Goal: Leave review/rating: Leave review/rating

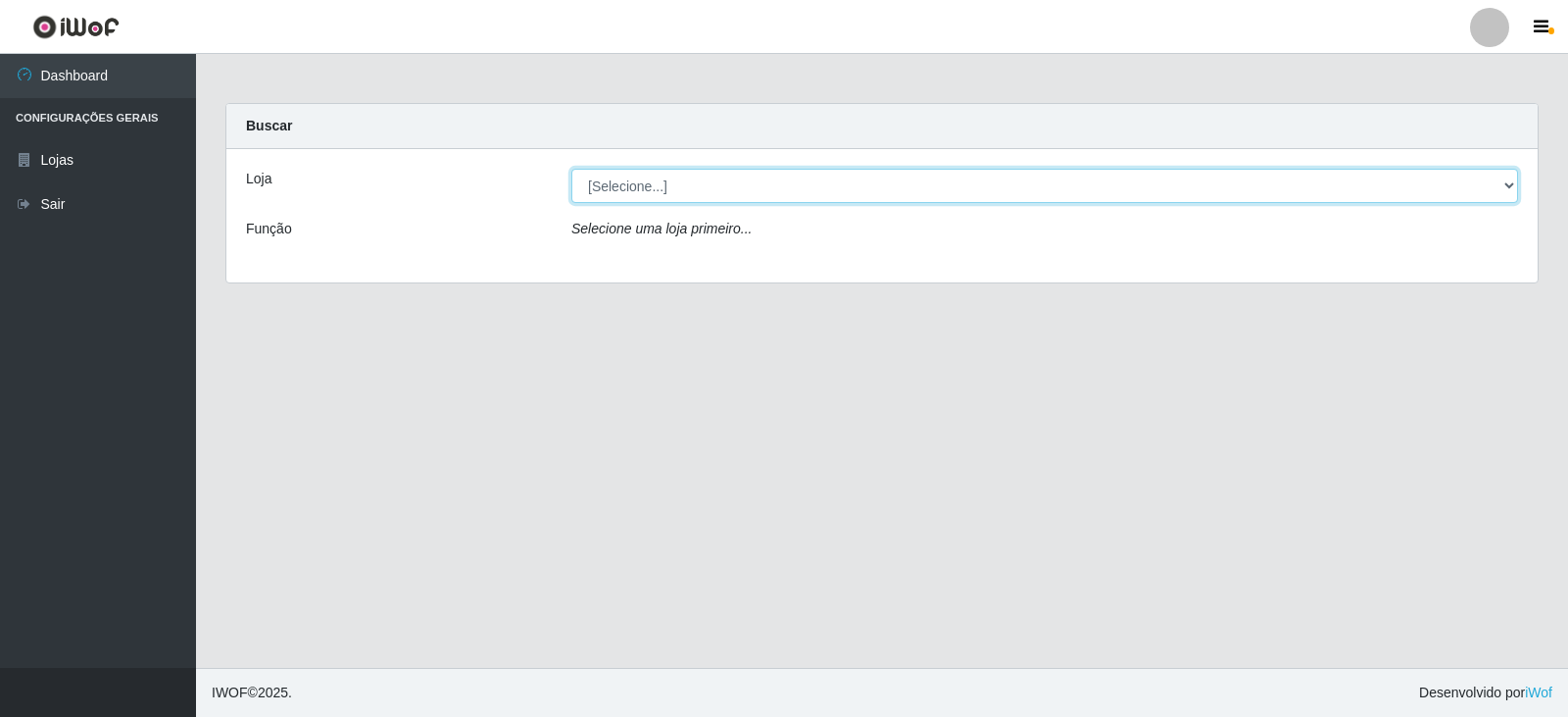
click at [880, 189] on select "[Selecione...] Queiroz Atacadão - Catolé do Rocha" at bounding box center [1044, 185] width 947 height 34
select select "500"
click at [571, 168] on select "[Selecione...] Queiroz Atacadão - Catolé do Rocha" at bounding box center [1044, 185] width 947 height 34
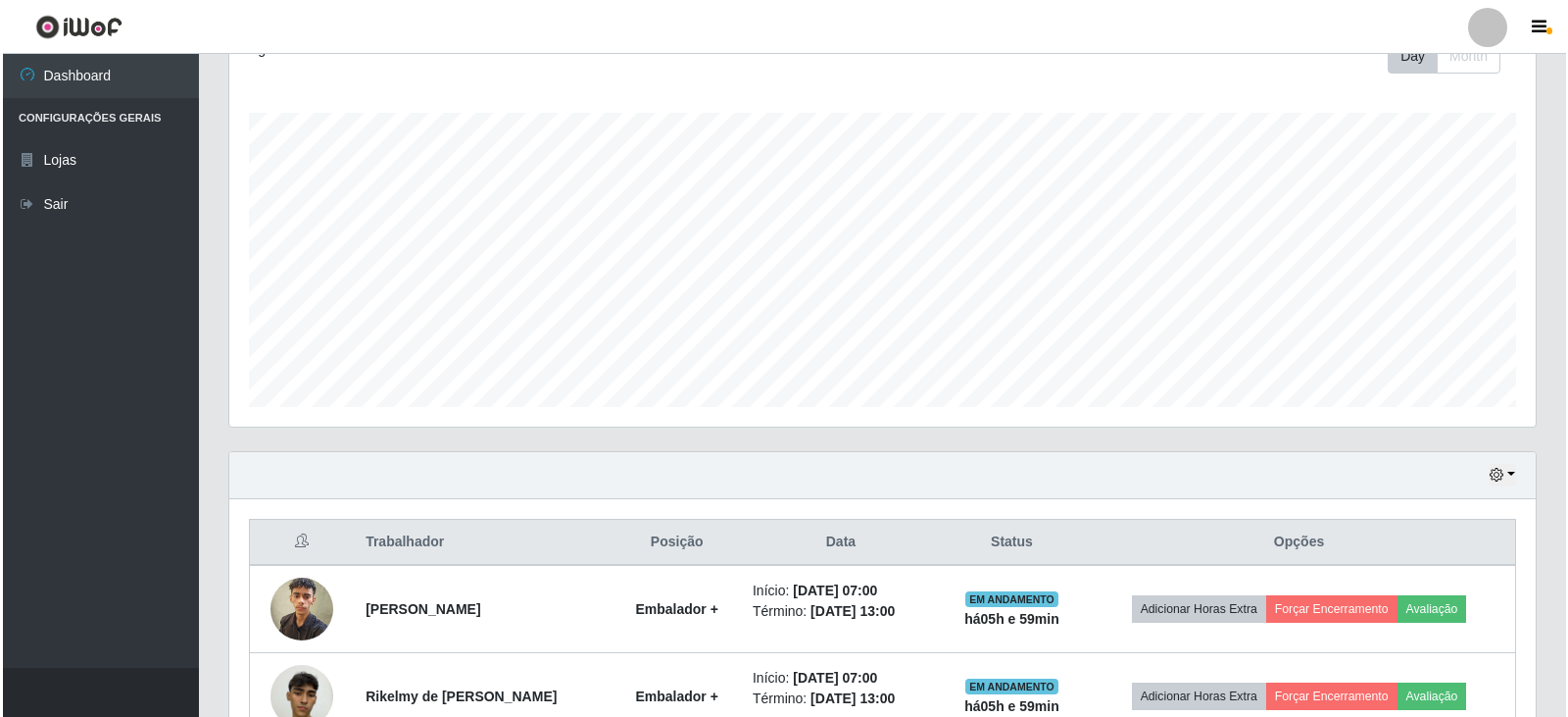
scroll to position [586, 0]
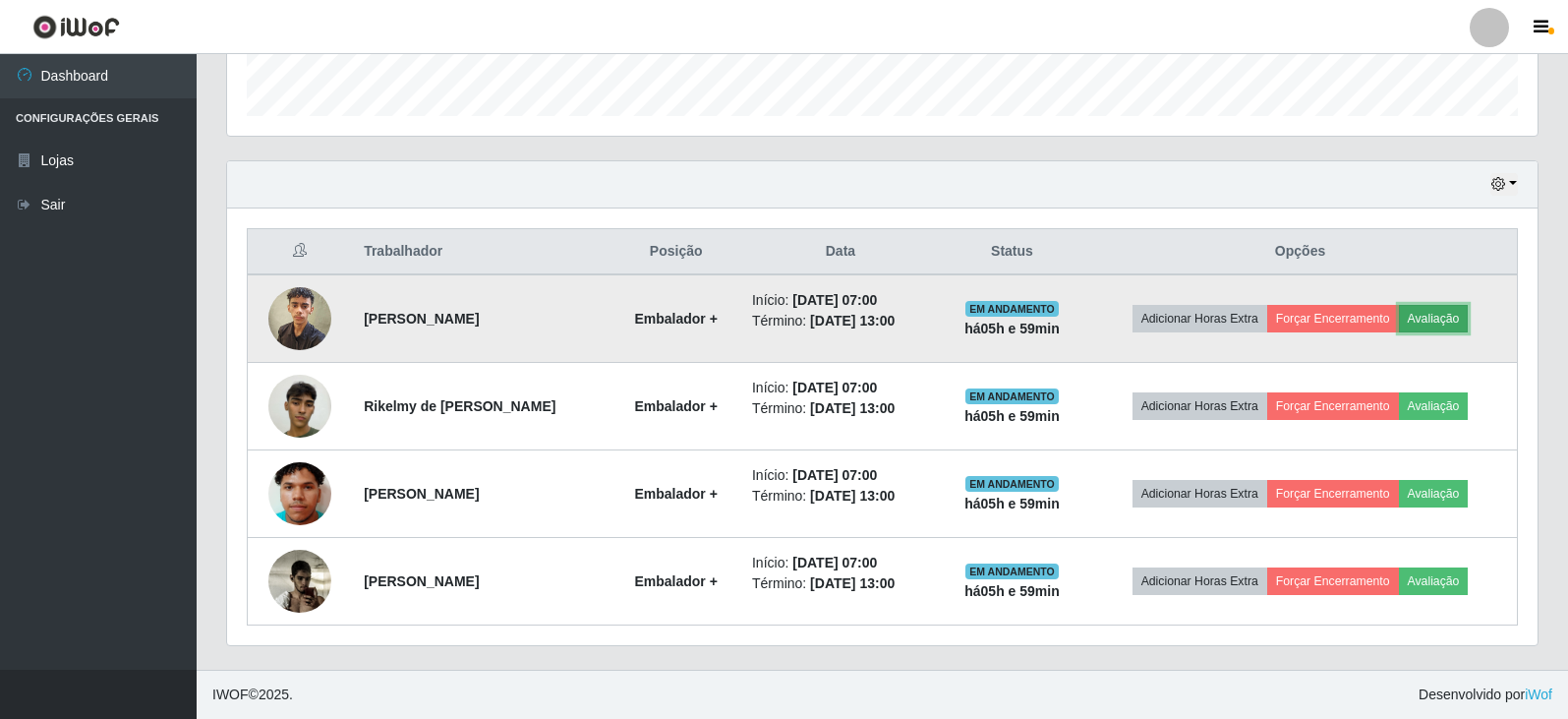
click at [1436, 323] on button "Avaliação" at bounding box center [1434, 319] width 70 height 28
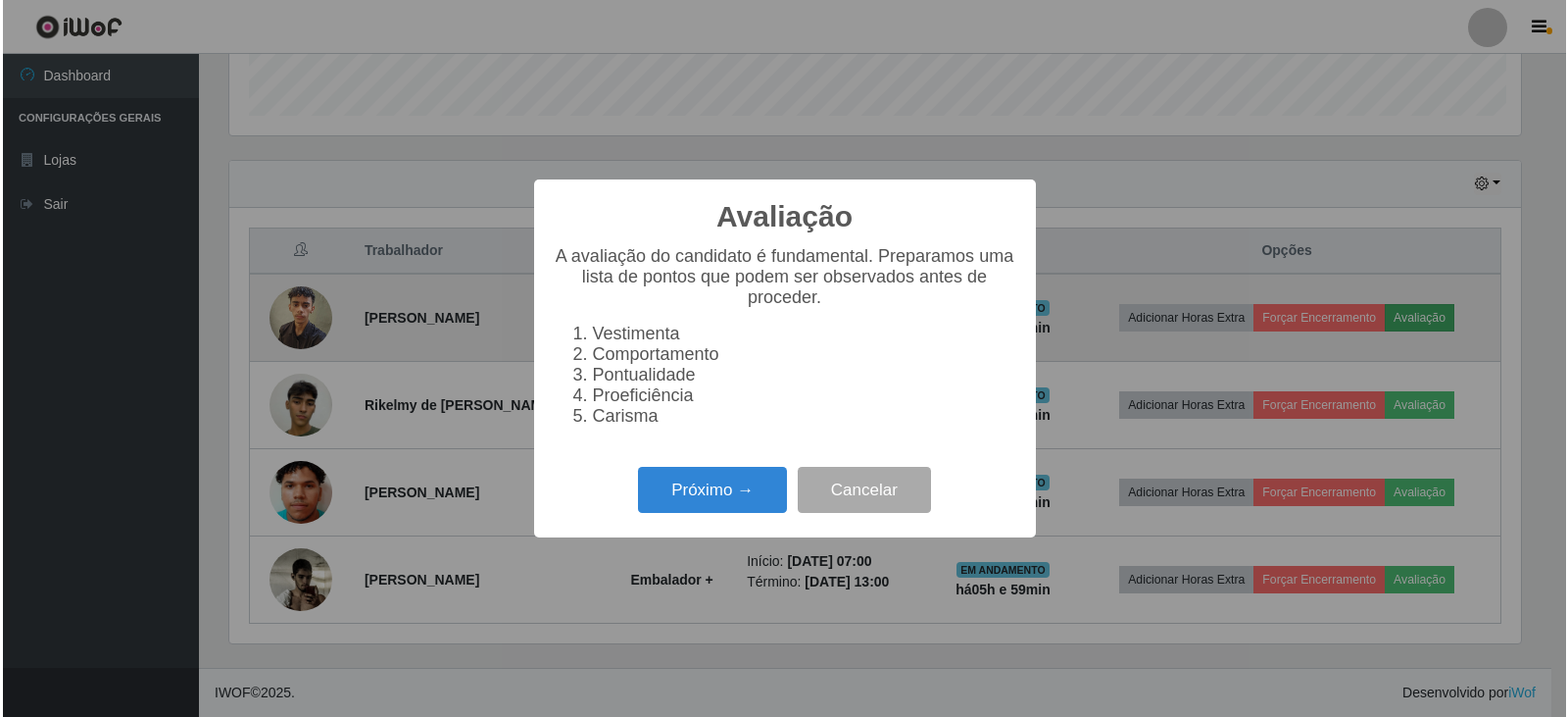
scroll to position [406, 1296]
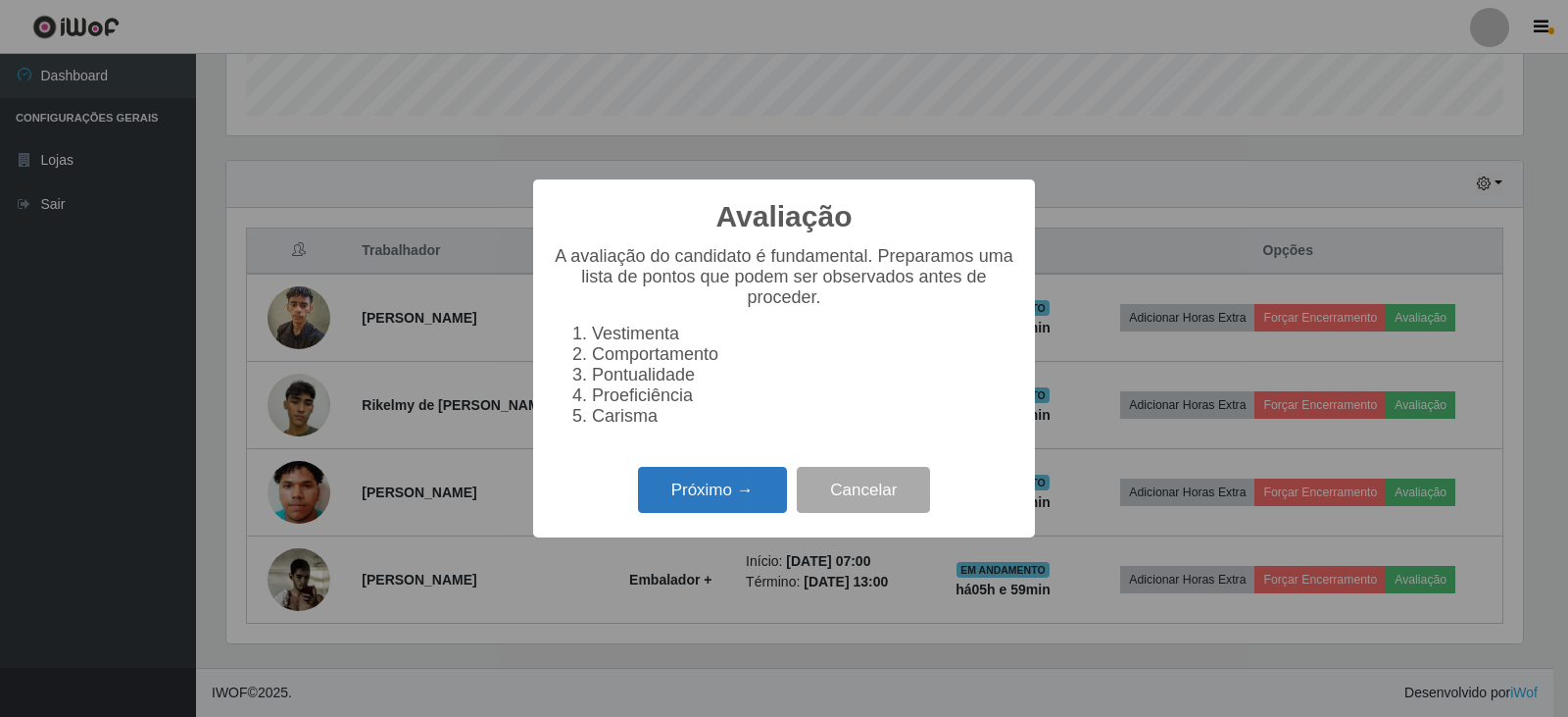
click at [757, 501] on button "Próximo →" at bounding box center [713, 490] width 149 height 46
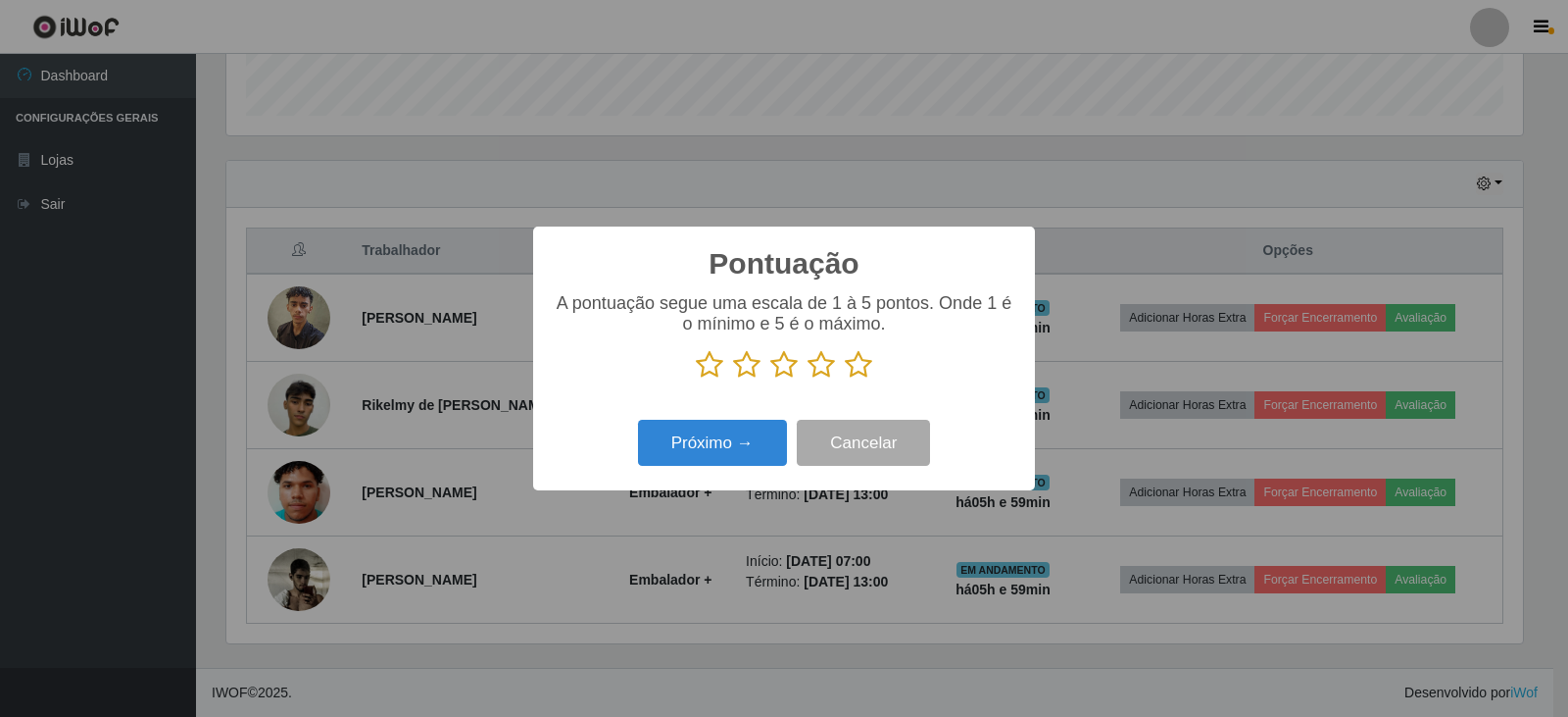
click at [862, 376] on icon at bounding box center [858, 364] width 28 height 30
click at [844, 379] on input "radio" at bounding box center [844, 379] width 0 height 0
click at [760, 445] on button "Próximo →" at bounding box center [713, 442] width 149 height 46
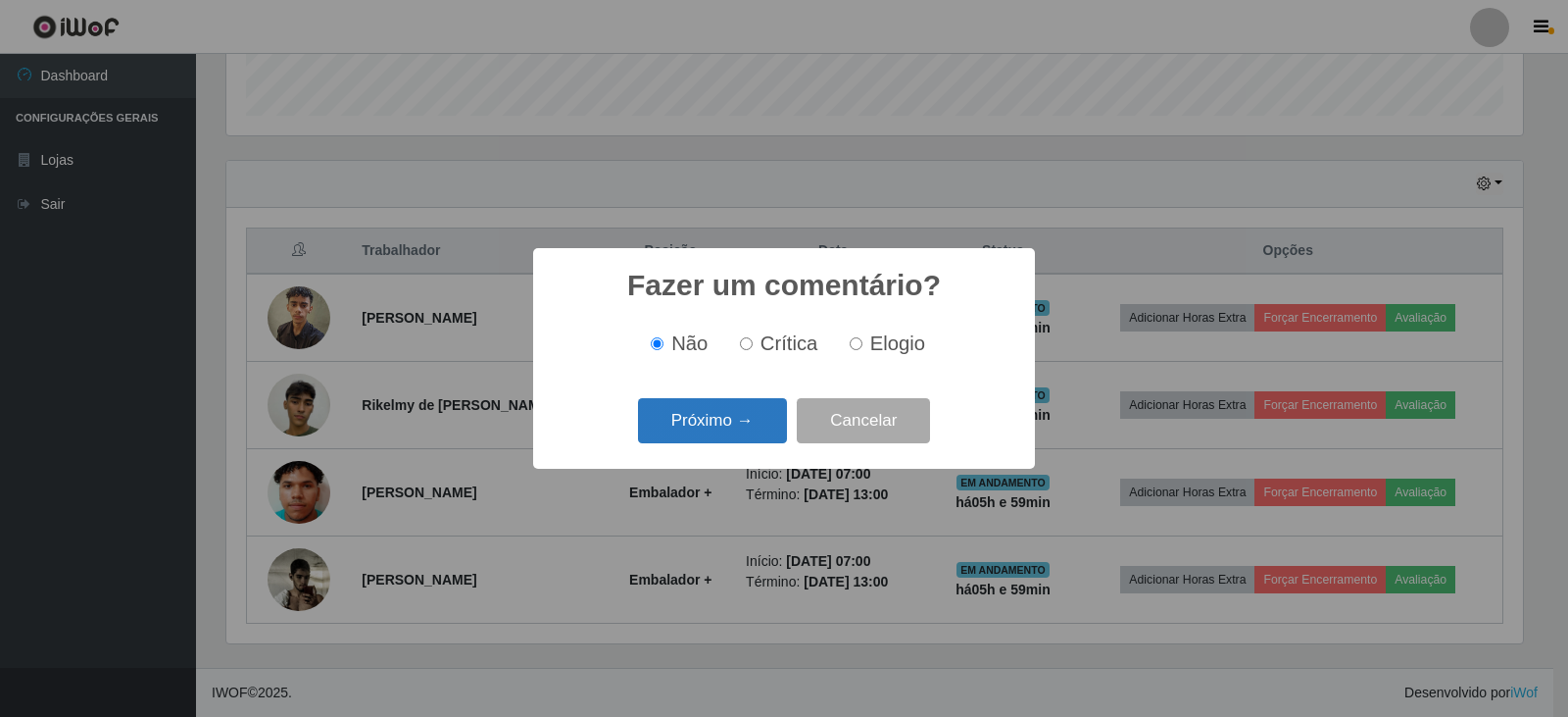
click at [717, 431] on button "Próximo →" at bounding box center [713, 421] width 149 height 46
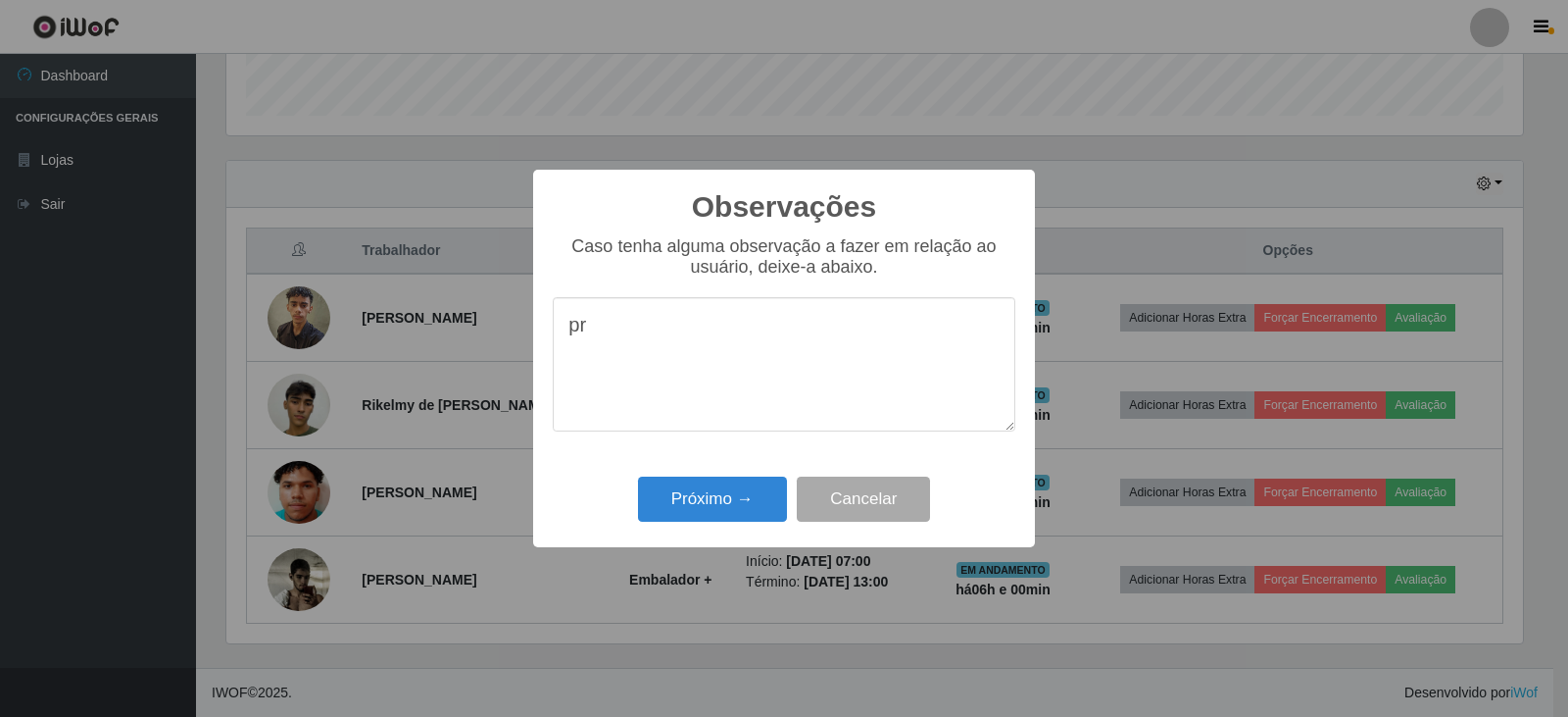
type textarea "p"
type textarea "r"
type textarea "proativo, pontual."
click at [746, 517] on button "Próximo →" at bounding box center [713, 499] width 149 height 46
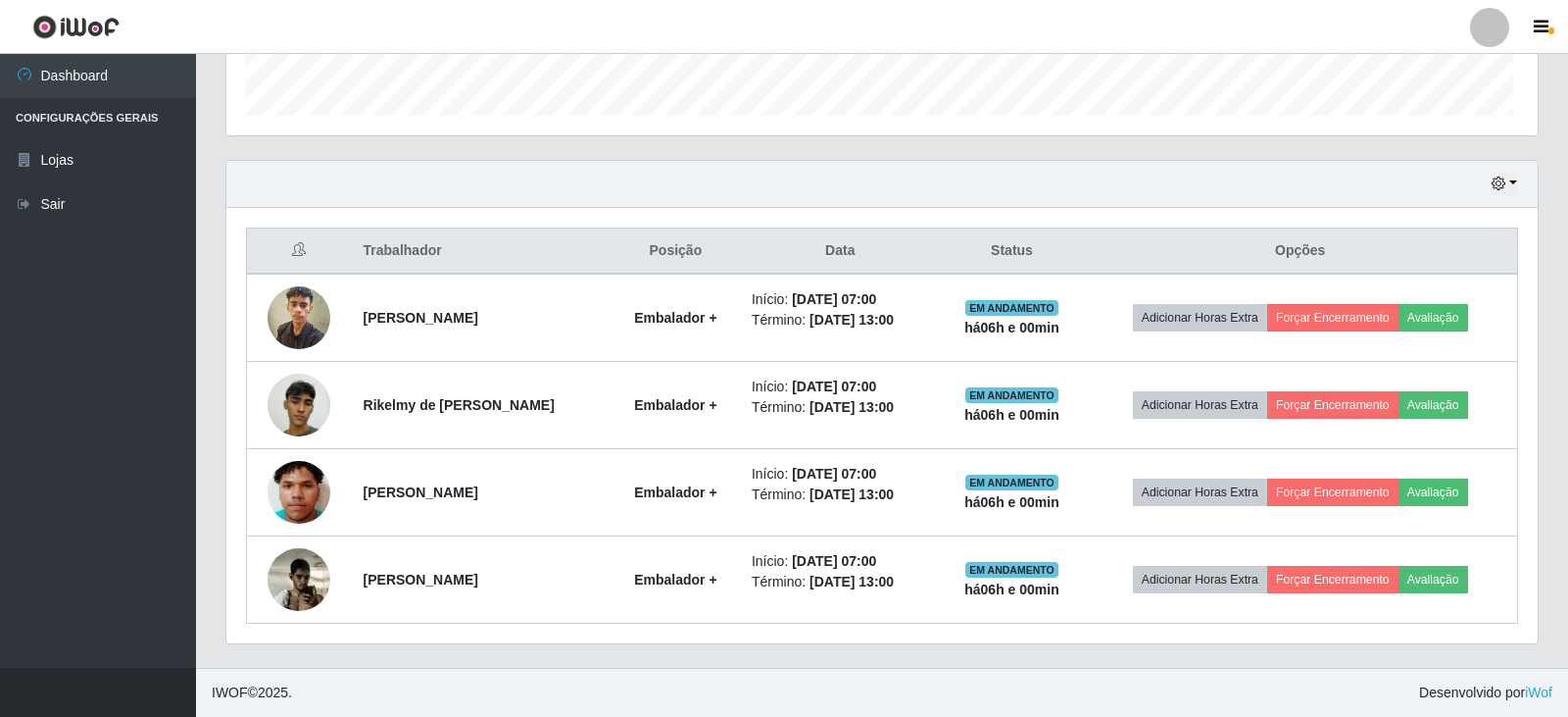
scroll to position [406, 1306]
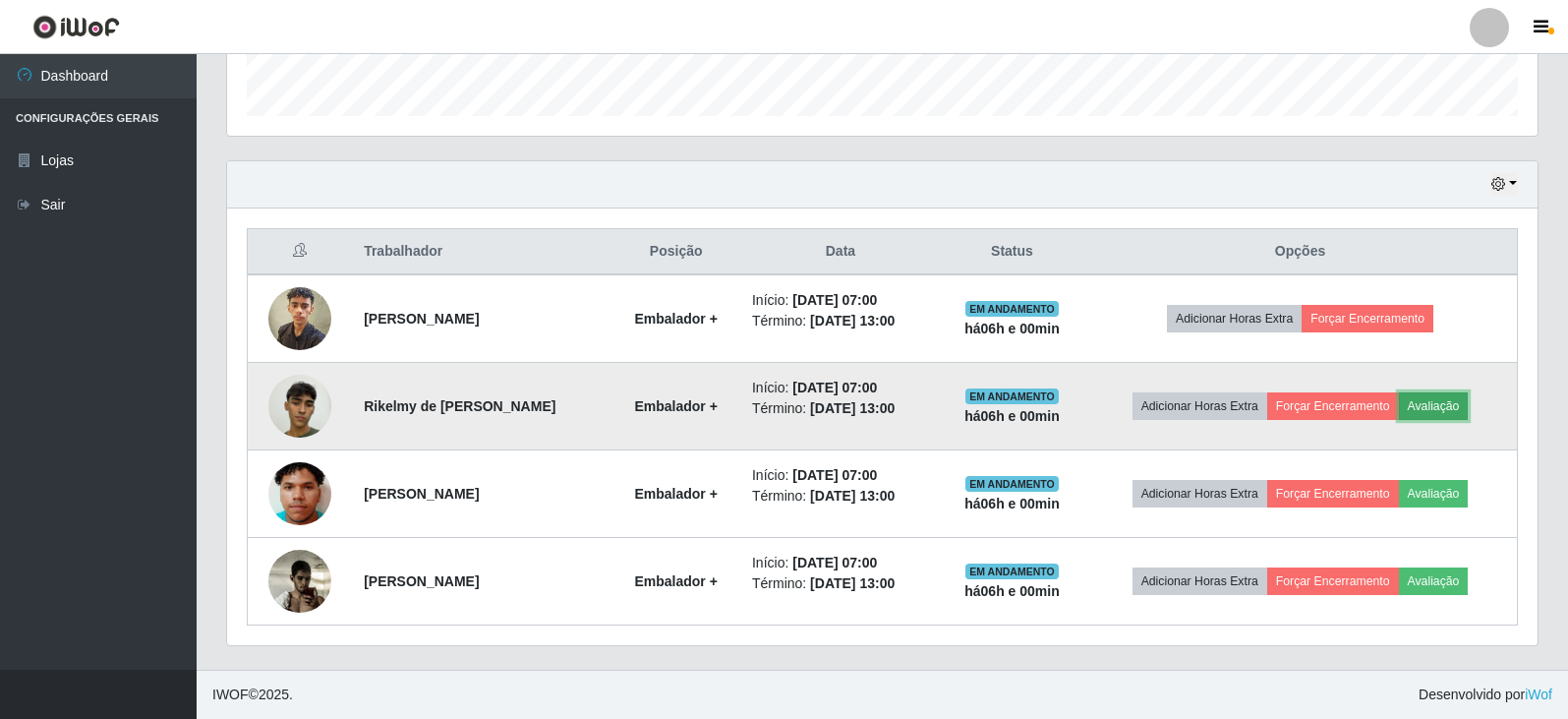
click at [1452, 414] on button "Avaliação" at bounding box center [1434, 406] width 70 height 28
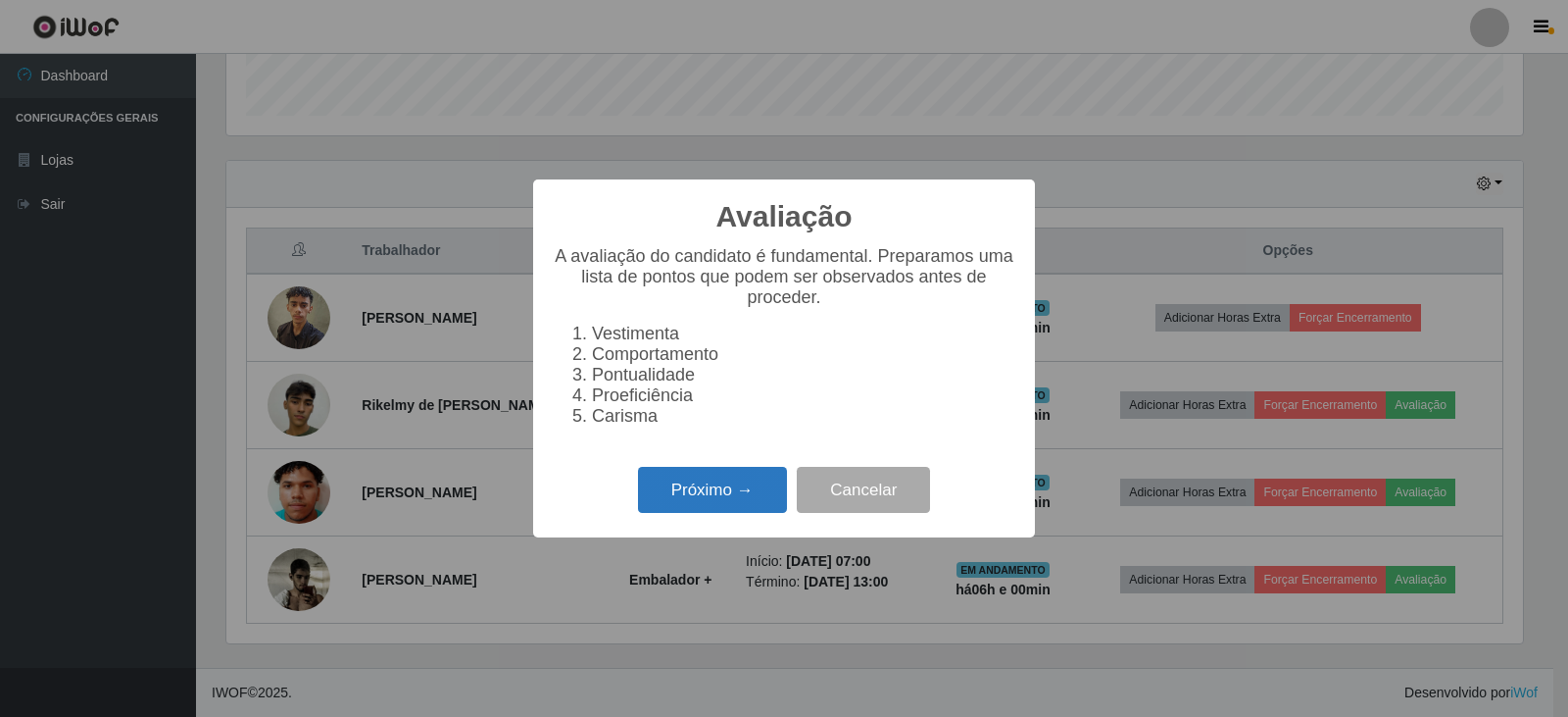
click at [723, 495] on button "Próximo →" at bounding box center [713, 490] width 149 height 46
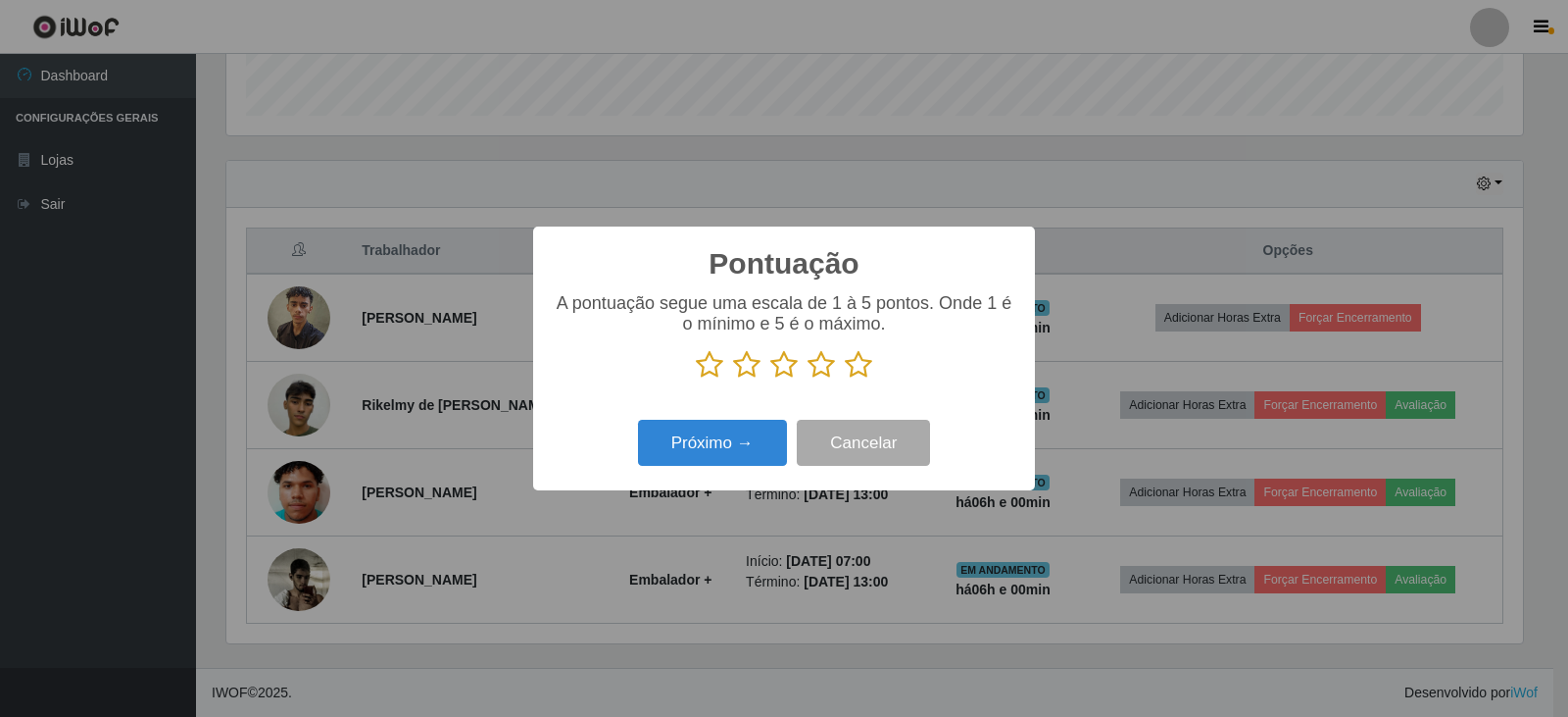
scroll to position [979783, 978620]
click at [860, 370] on icon at bounding box center [858, 364] width 28 height 30
click at [844, 379] on input "radio" at bounding box center [844, 379] width 0 height 0
click at [703, 446] on button "Próximo →" at bounding box center [713, 442] width 149 height 46
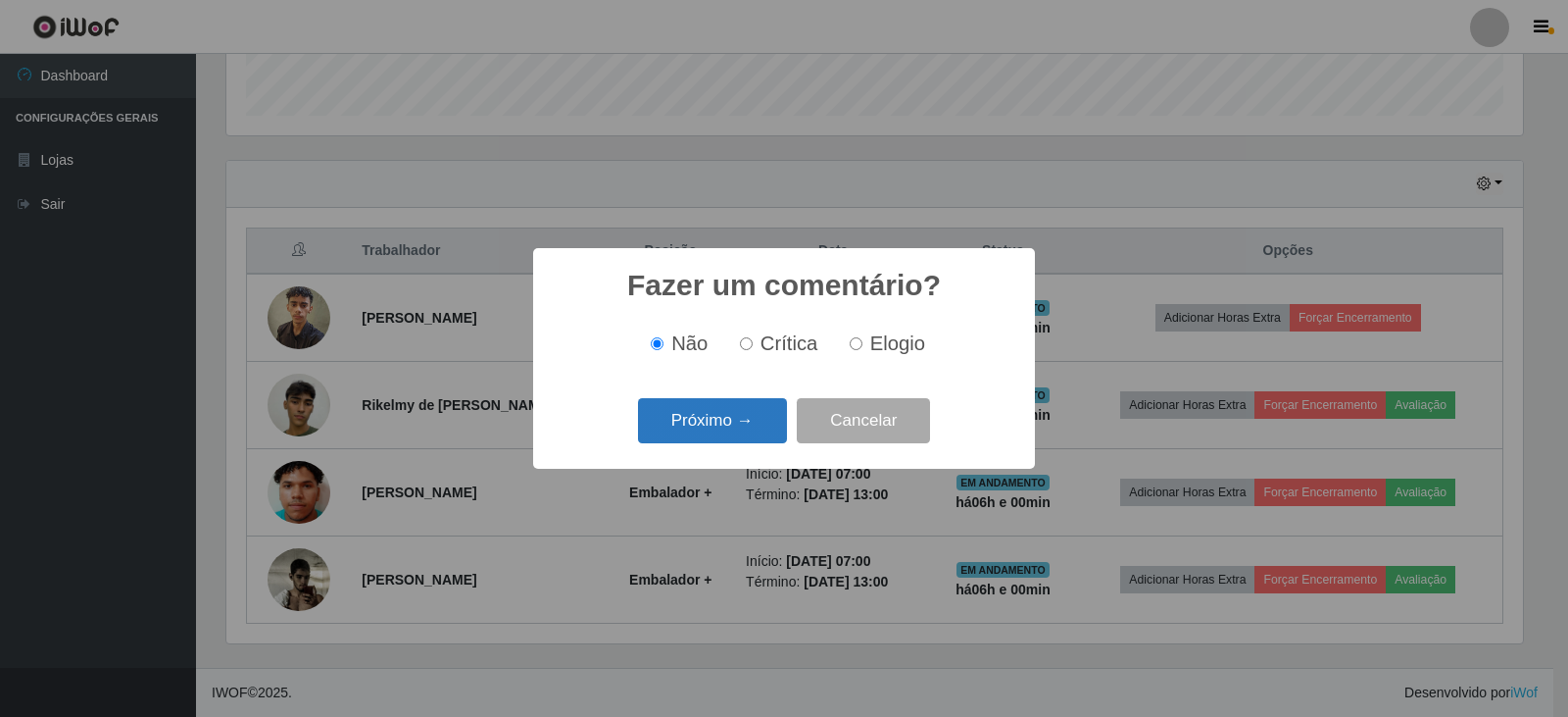
click at [727, 428] on button "Próximo →" at bounding box center [713, 421] width 149 height 46
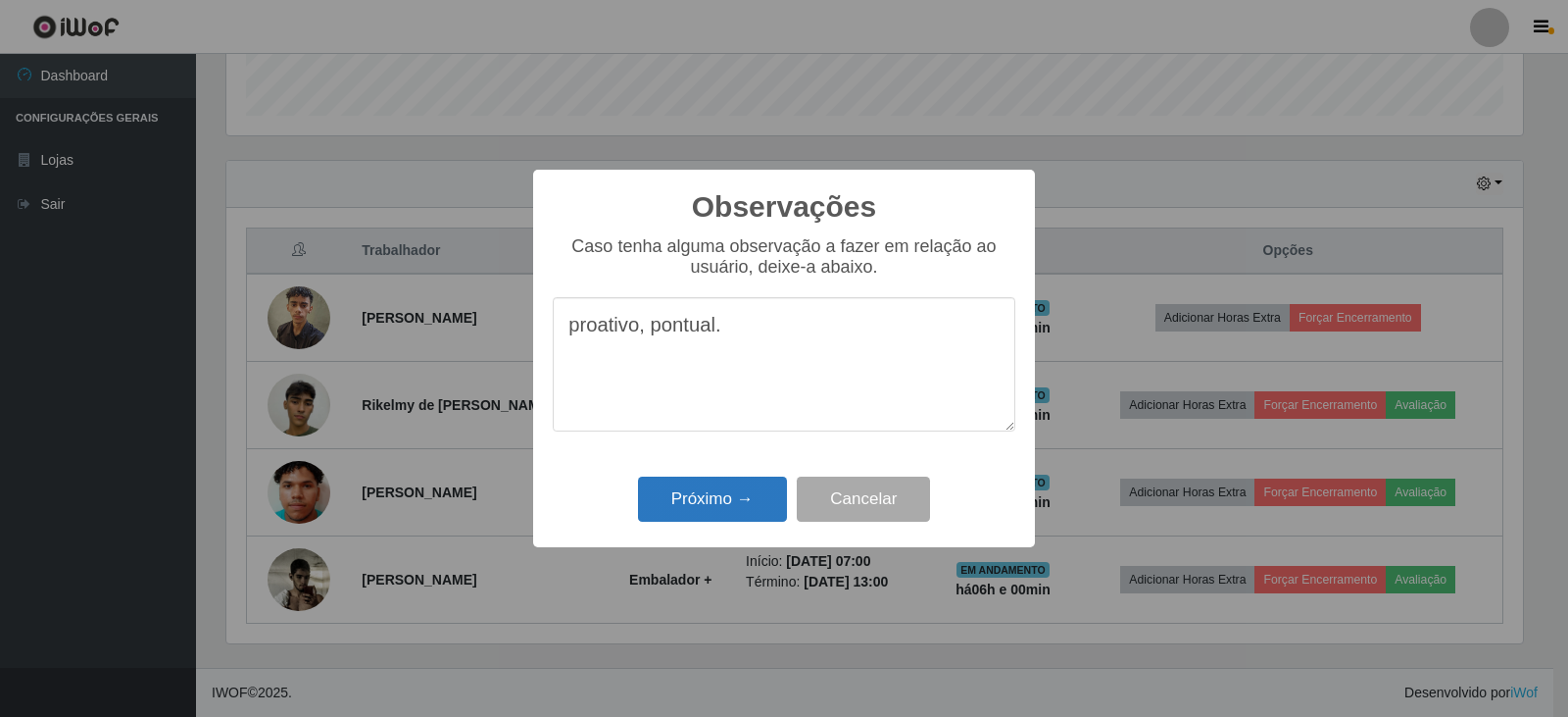
type textarea "proativo, pontual."
click at [716, 507] on button "Próximo →" at bounding box center [713, 499] width 149 height 46
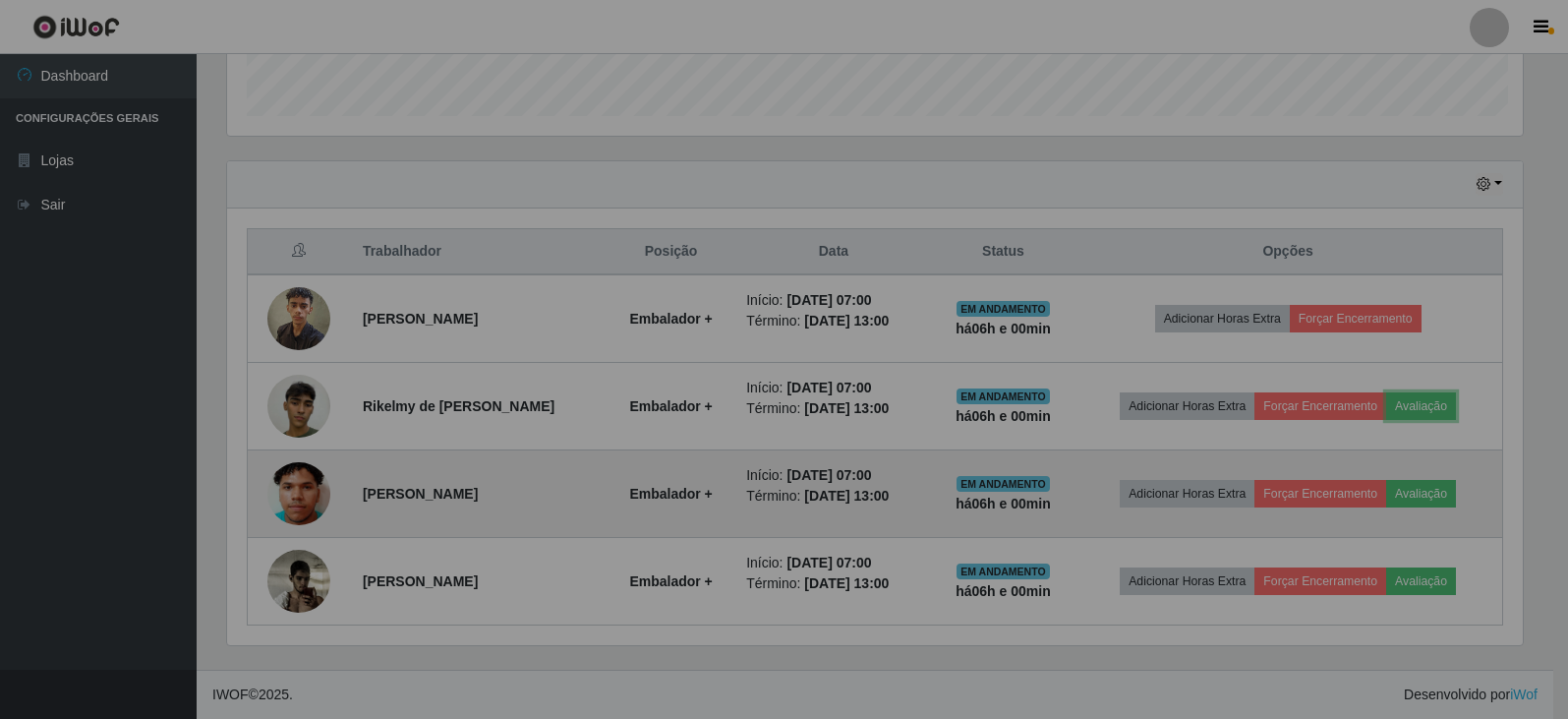
scroll to position [407, 1310]
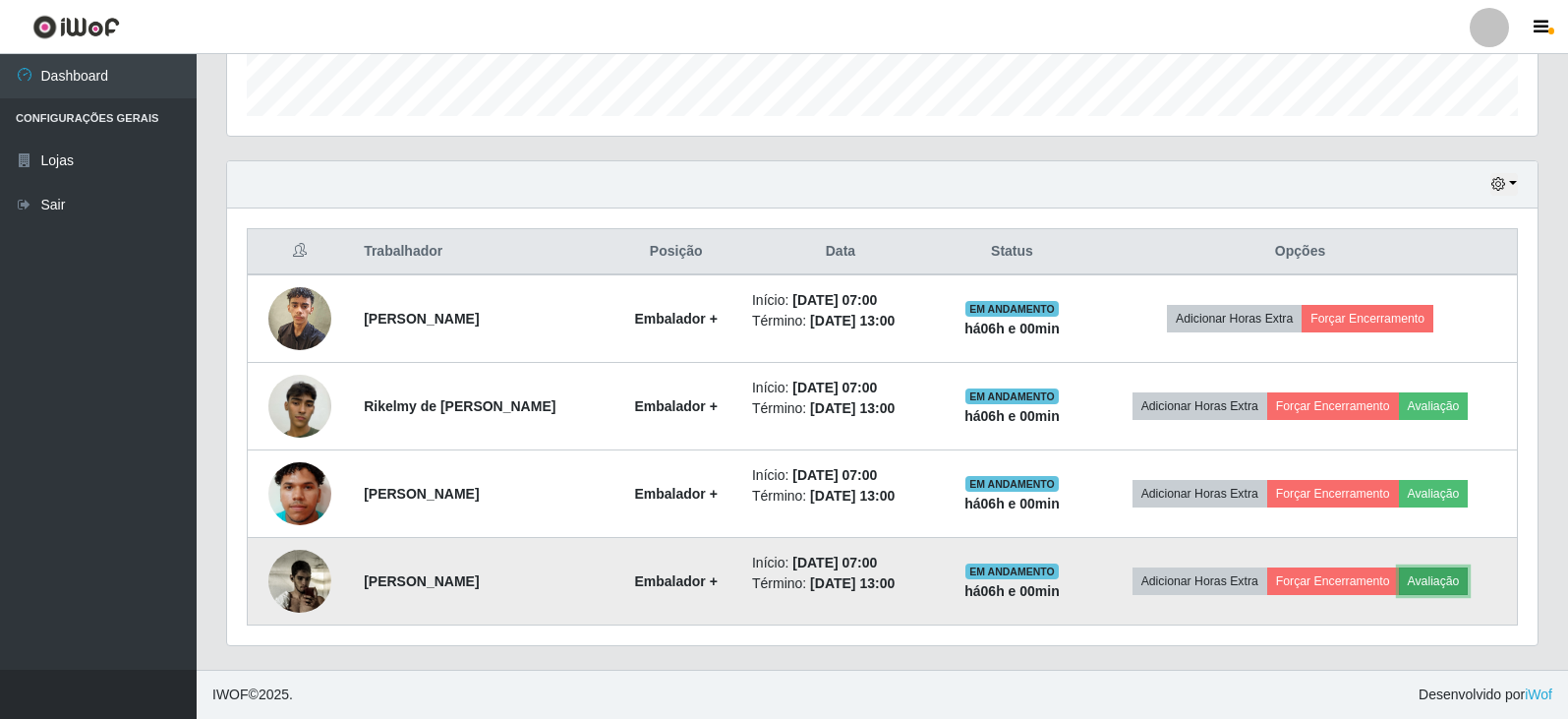
click at [1451, 586] on button "Avaliação" at bounding box center [1434, 581] width 70 height 28
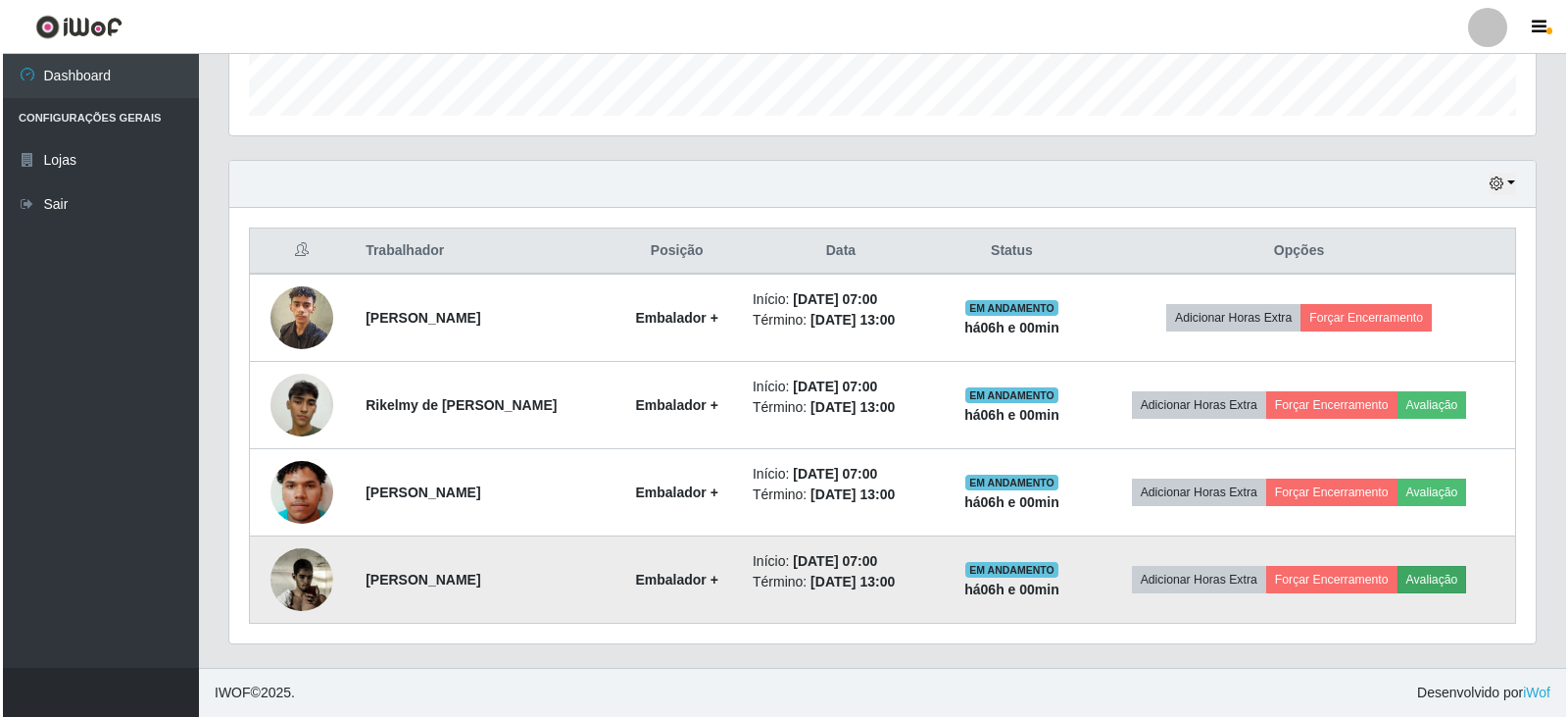
scroll to position [406, 1296]
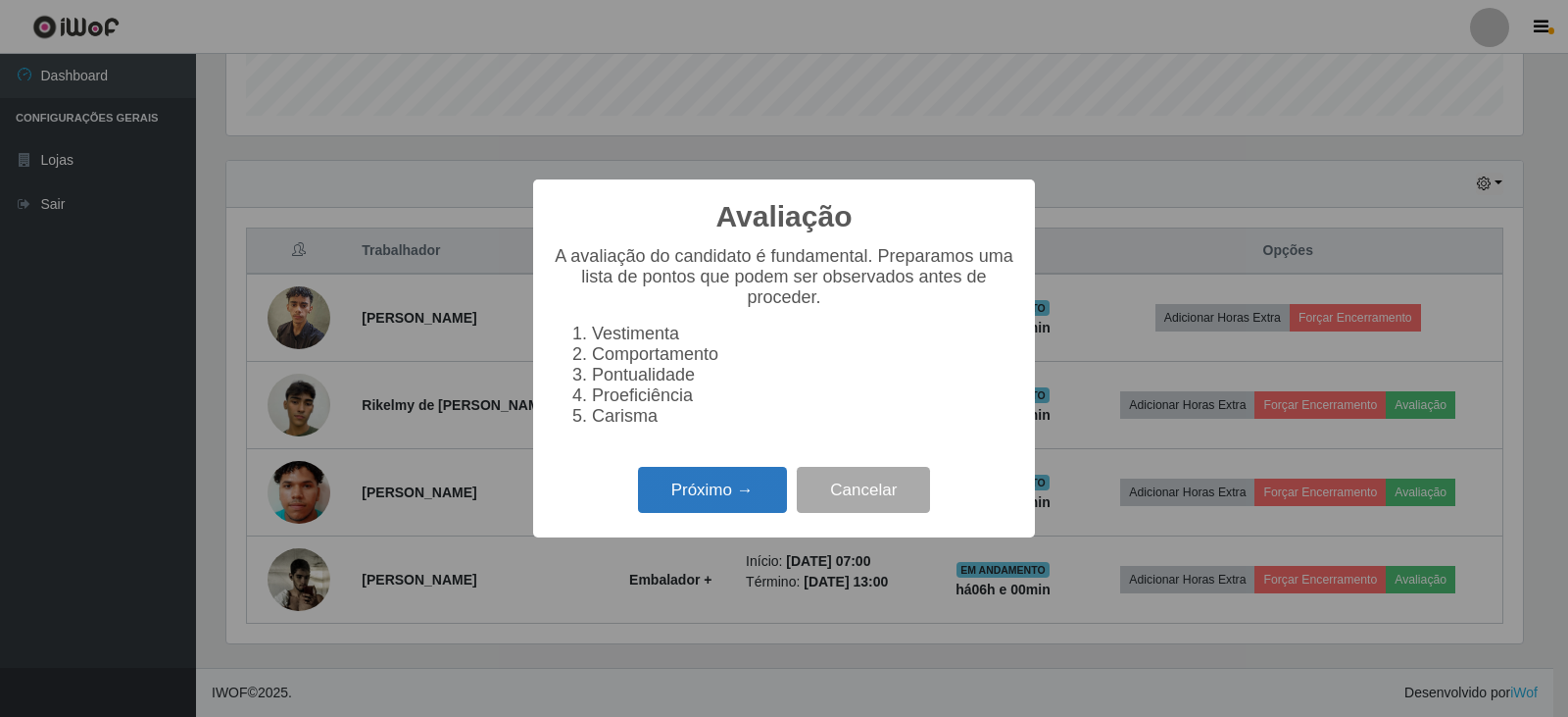
click at [718, 496] on button "Próximo →" at bounding box center [713, 490] width 149 height 46
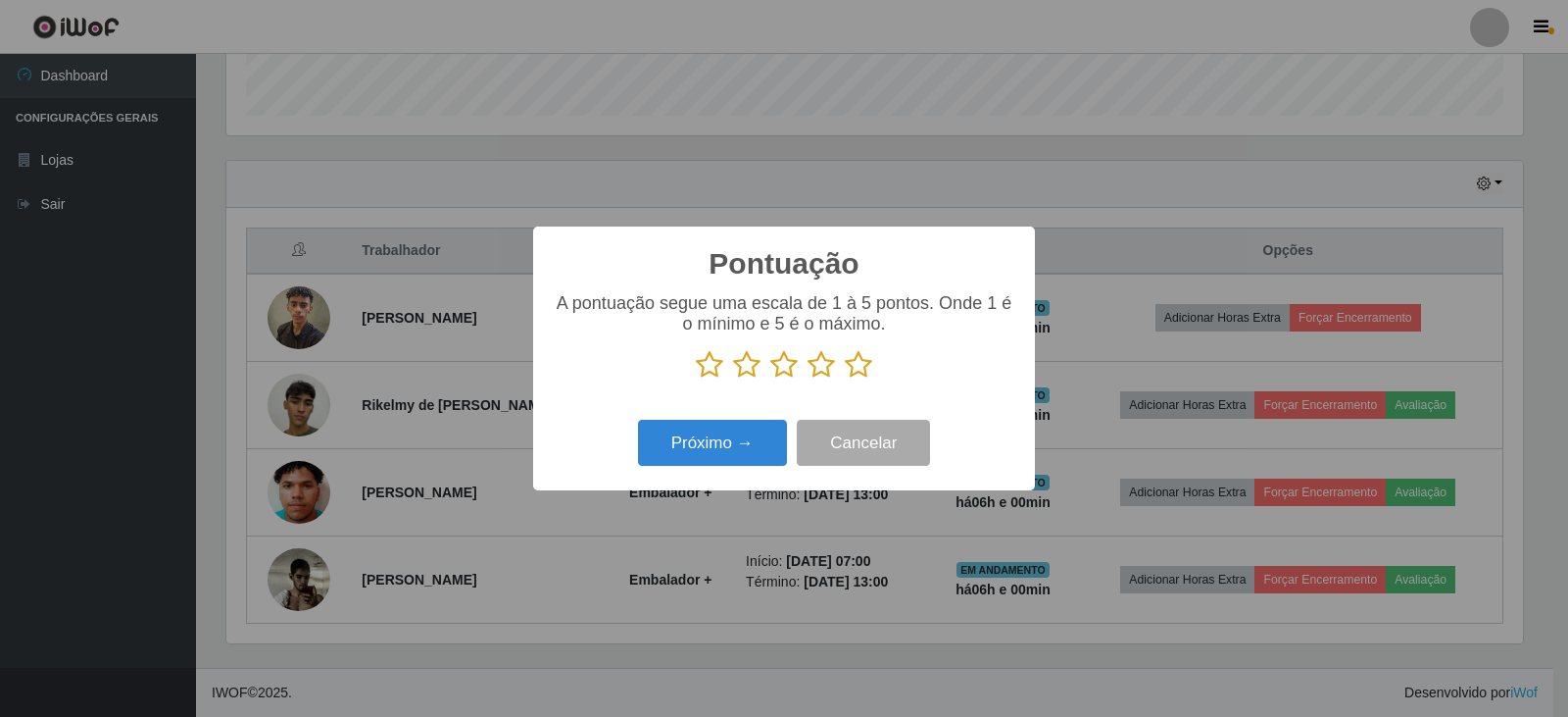
click at [860, 370] on icon at bounding box center [858, 364] width 28 height 30
click at [844, 379] on input "radio" at bounding box center [844, 379] width 0 height 0
click at [734, 442] on button "Próximo →" at bounding box center [713, 442] width 149 height 46
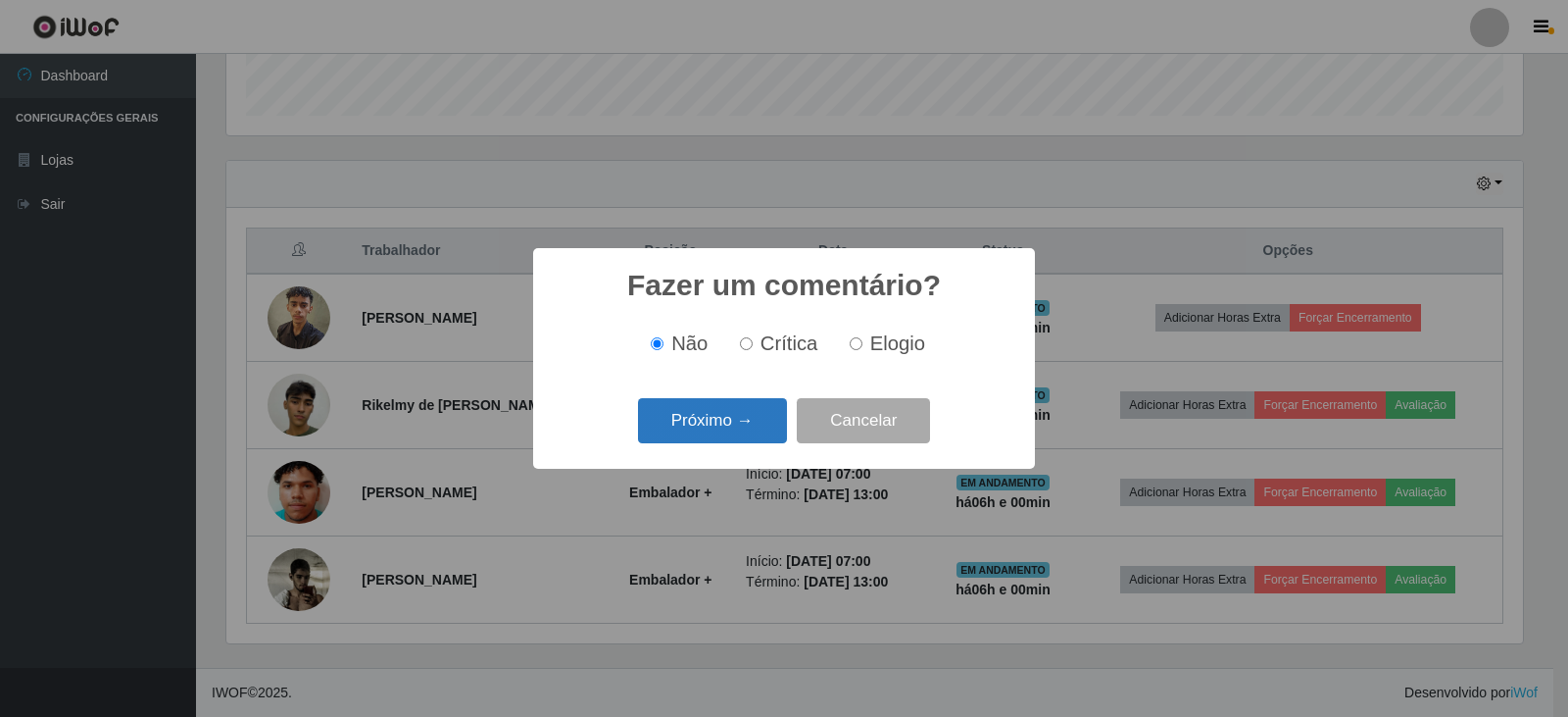
click at [718, 428] on button "Próximo →" at bounding box center [713, 421] width 149 height 46
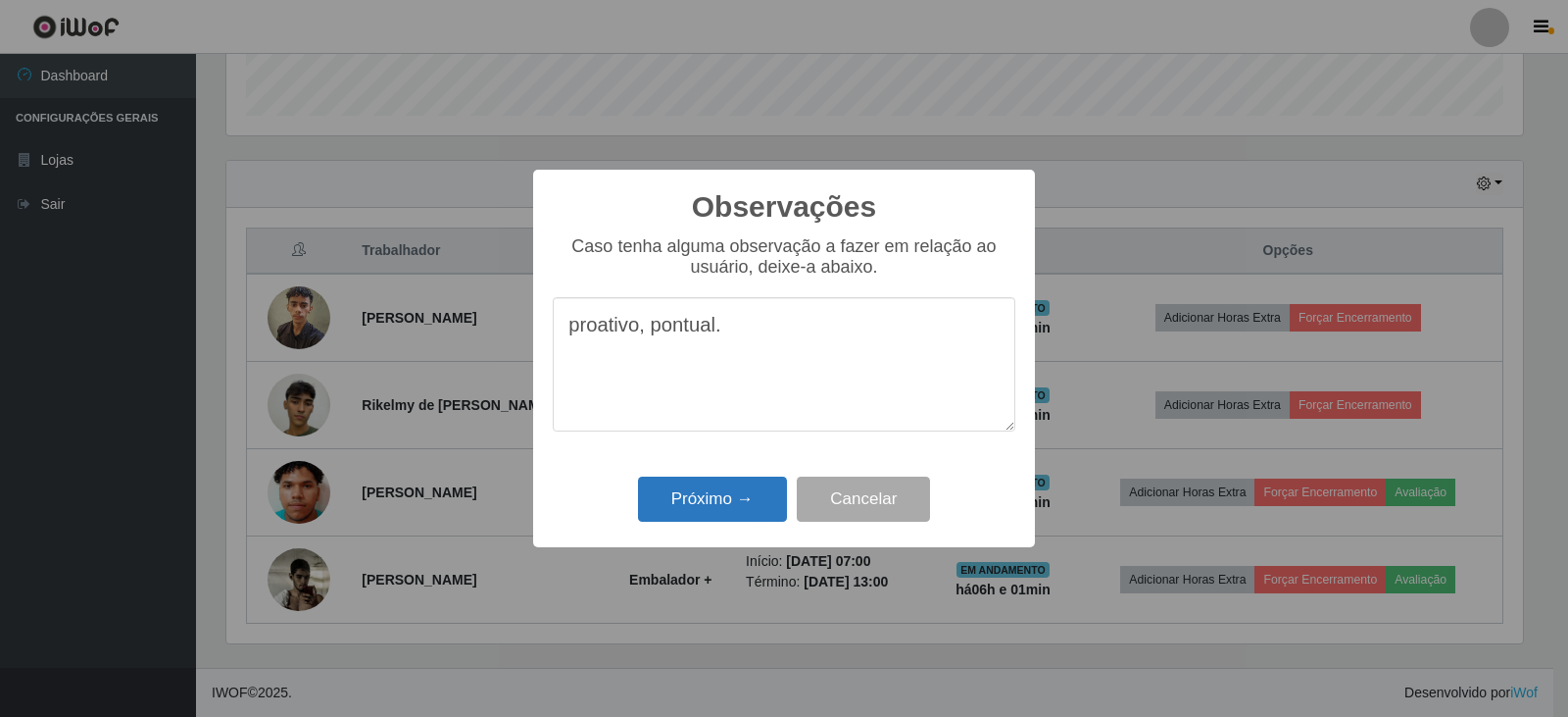
type textarea "proativo, pontual."
click at [673, 510] on button "Próximo →" at bounding box center [713, 499] width 149 height 46
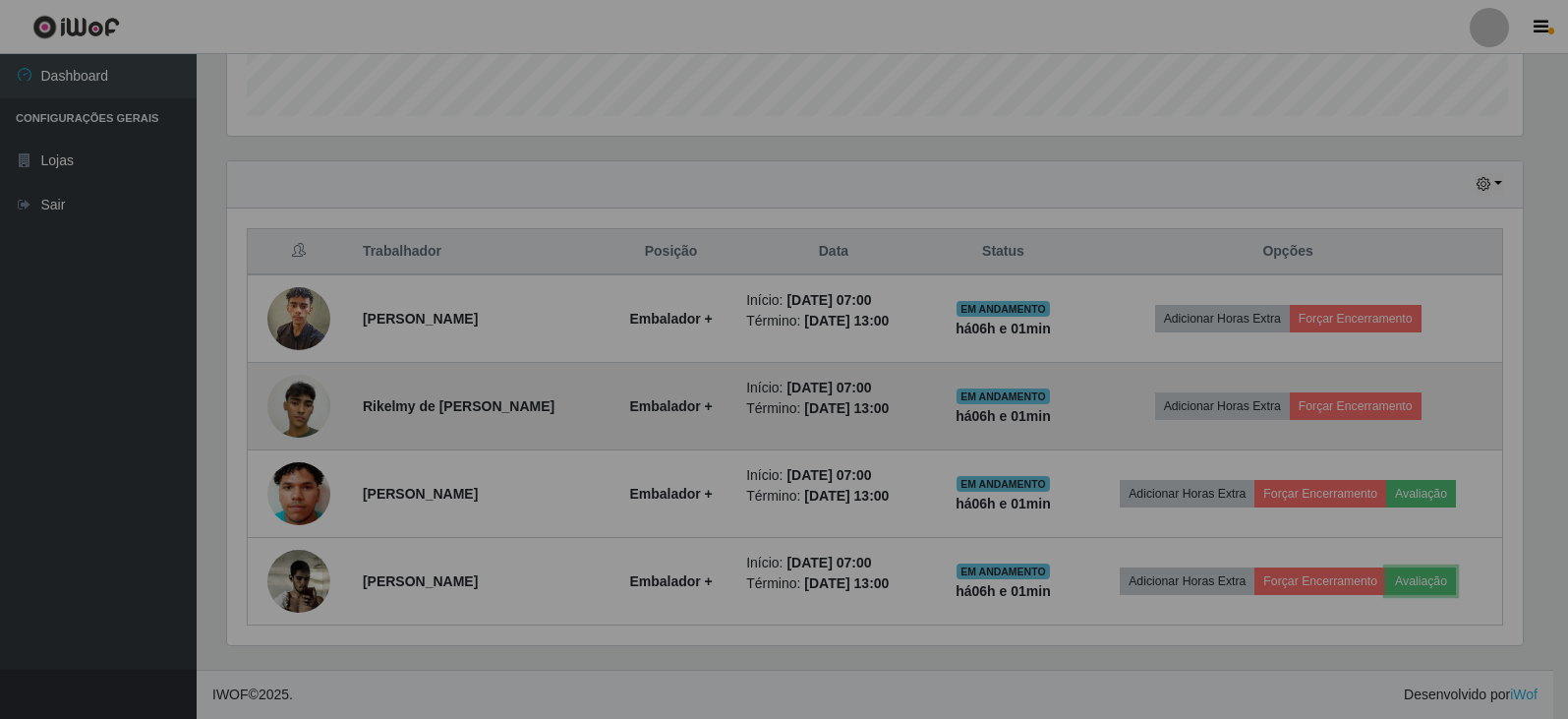
scroll to position [407, 1310]
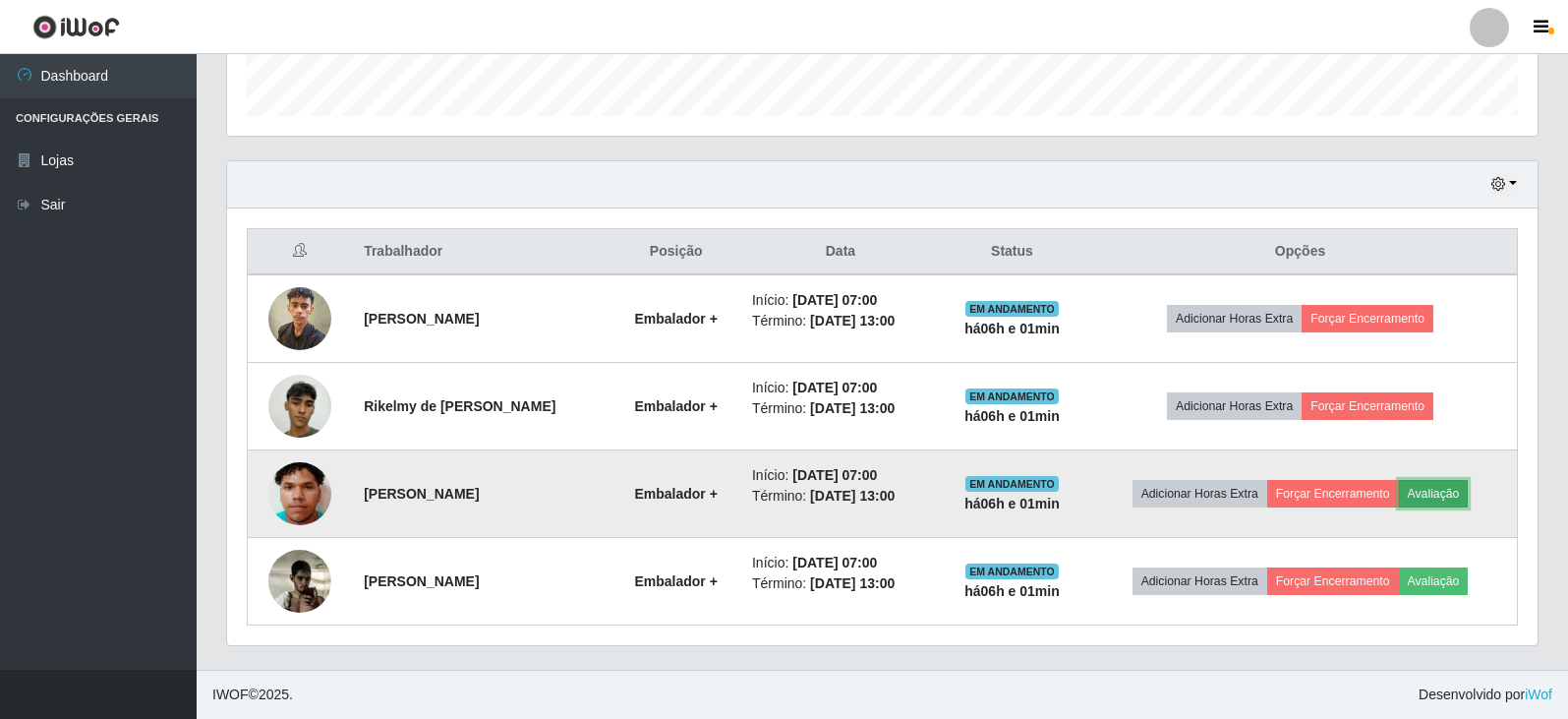
click at [1432, 490] on button "Avaliação" at bounding box center [1434, 493] width 70 height 28
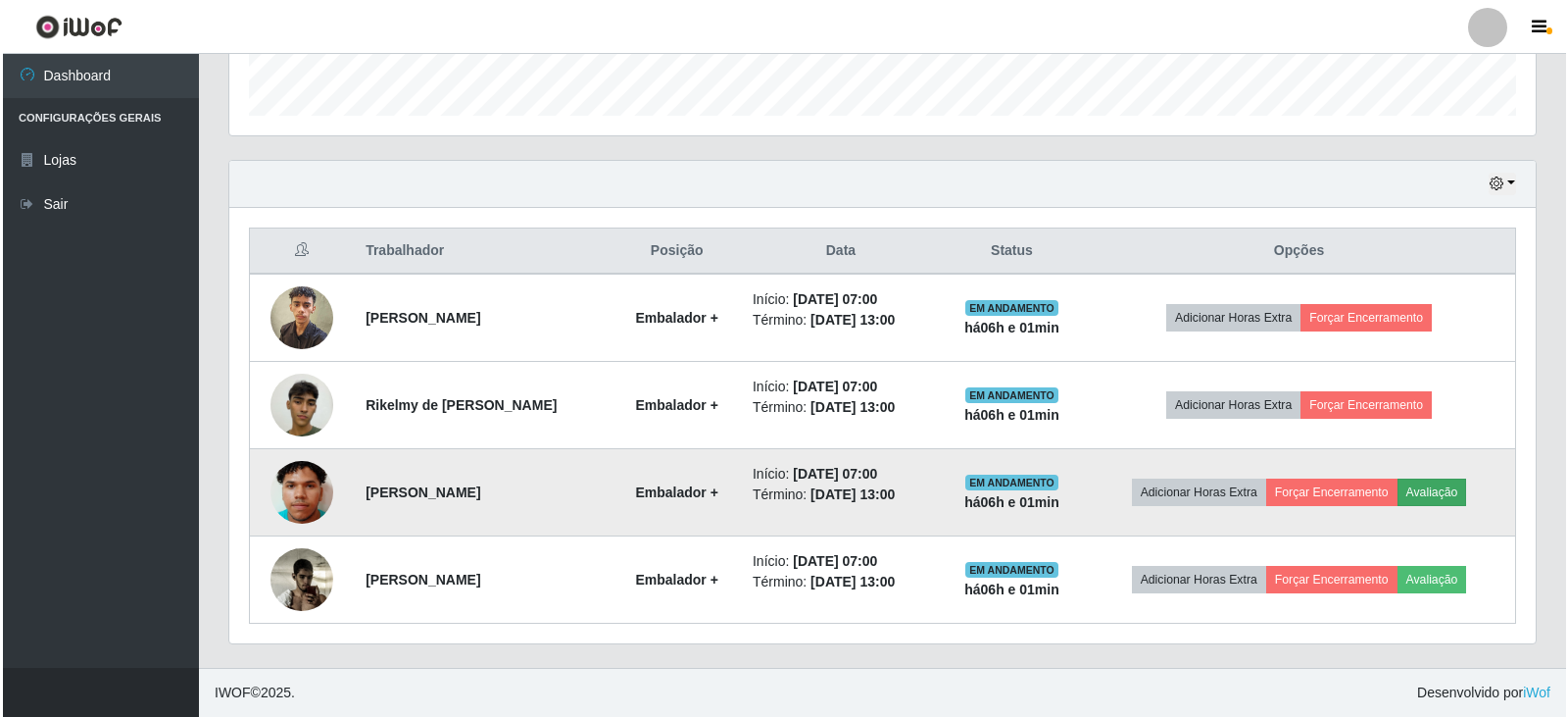
scroll to position [406, 1296]
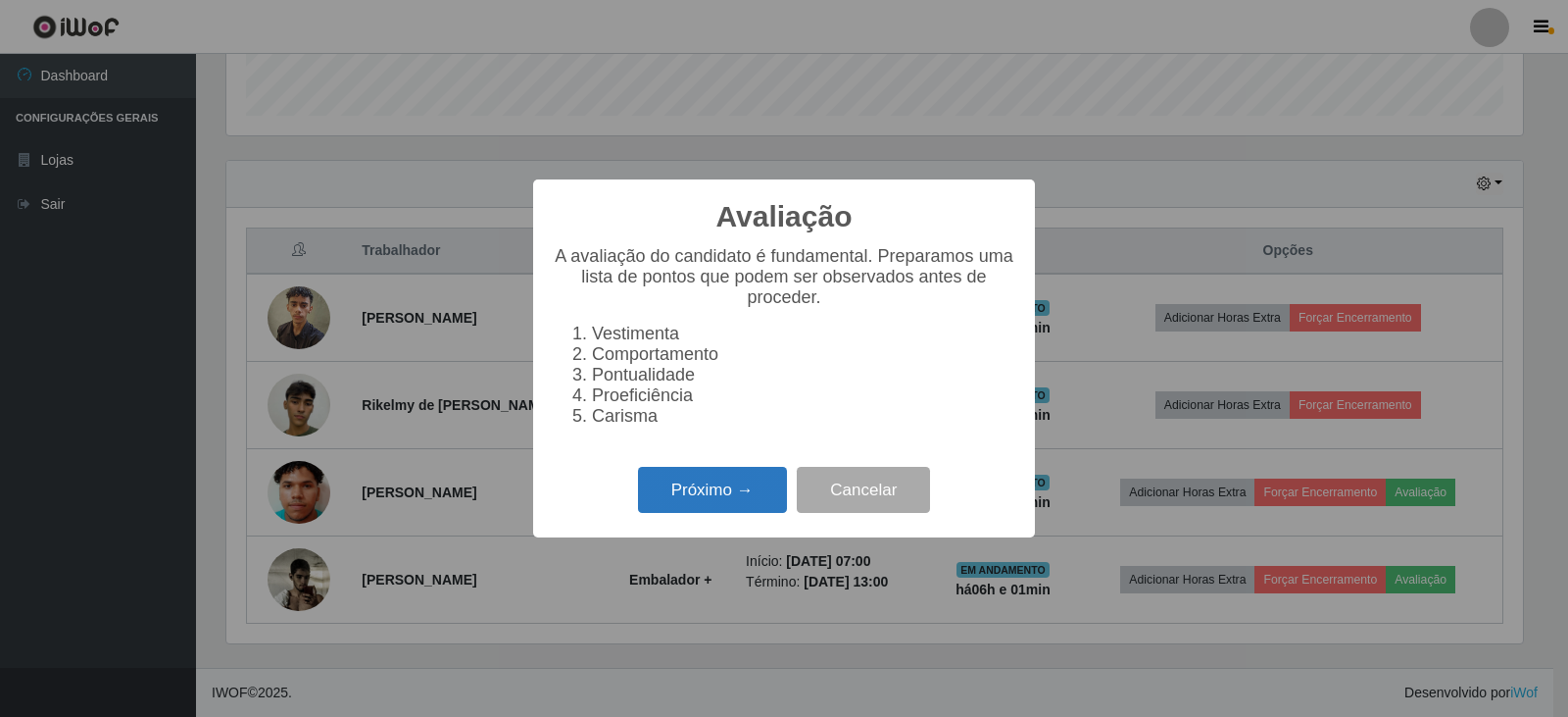
click at [732, 495] on button "Próximo →" at bounding box center [713, 490] width 149 height 46
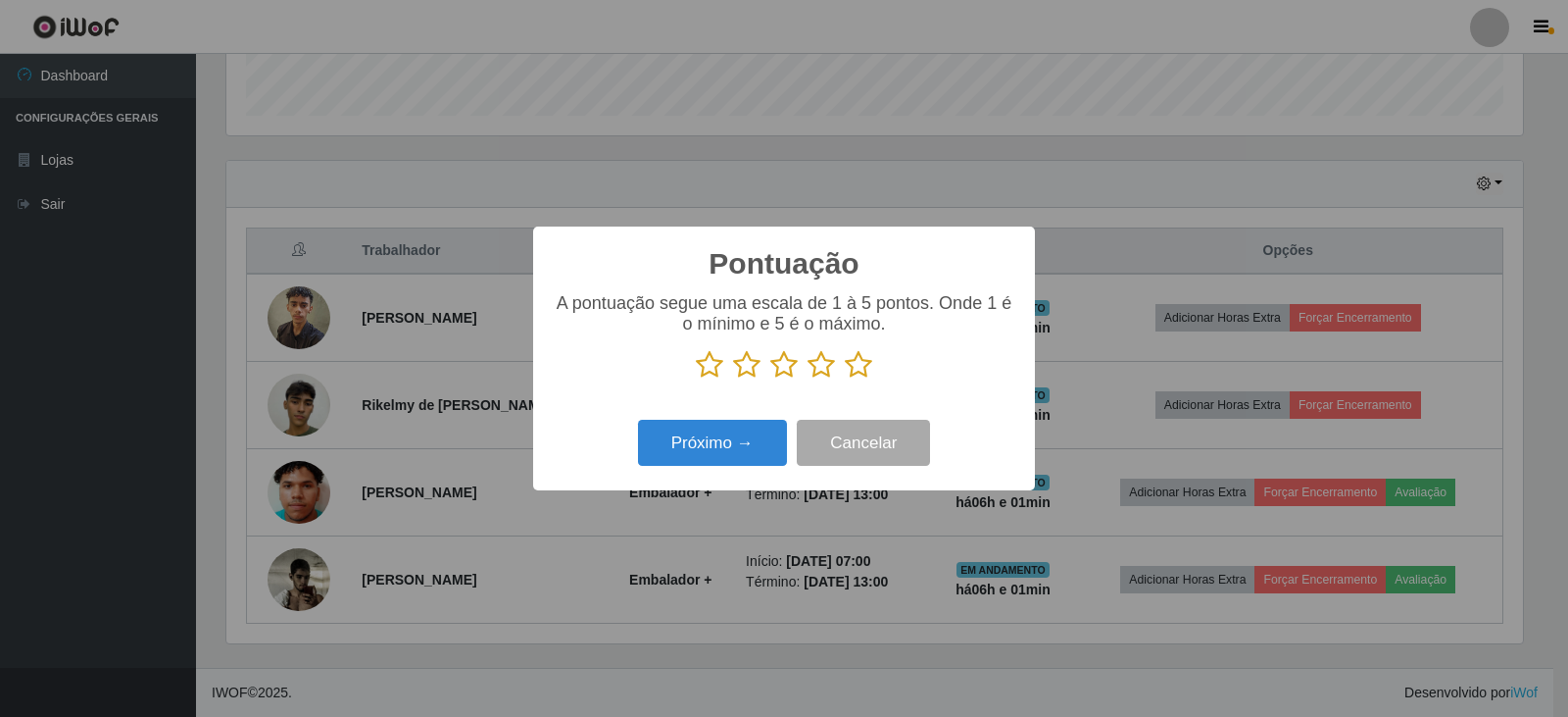
click at [781, 365] on icon at bounding box center [784, 364] width 28 height 30
click at [771, 379] on input "radio" at bounding box center [771, 379] width 0 height 0
click at [691, 446] on button "Próximo →" at bounding box center [713, 442] width 149 height 46
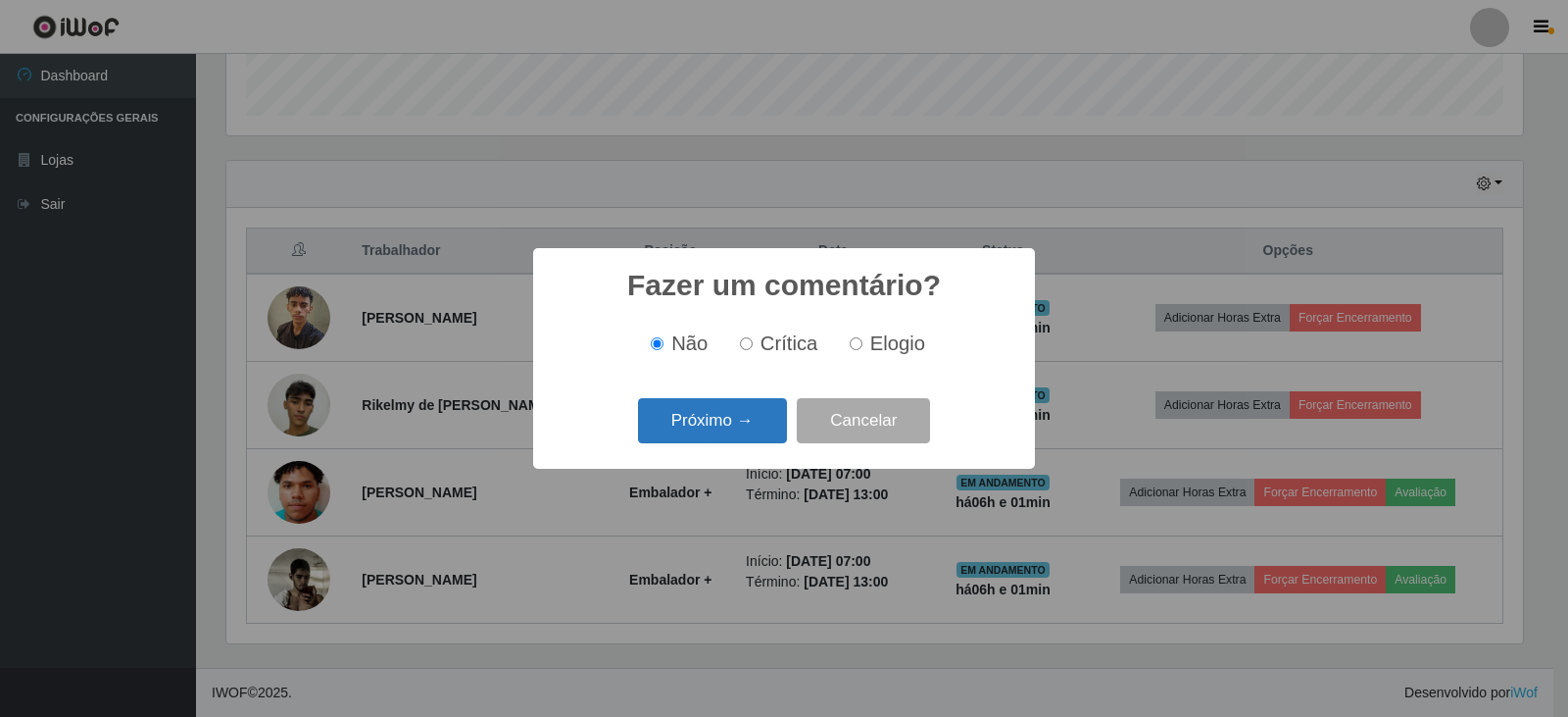
click at [716, 429] on button "Próximo →" at bounding box center [713, 421] width 149 height 46
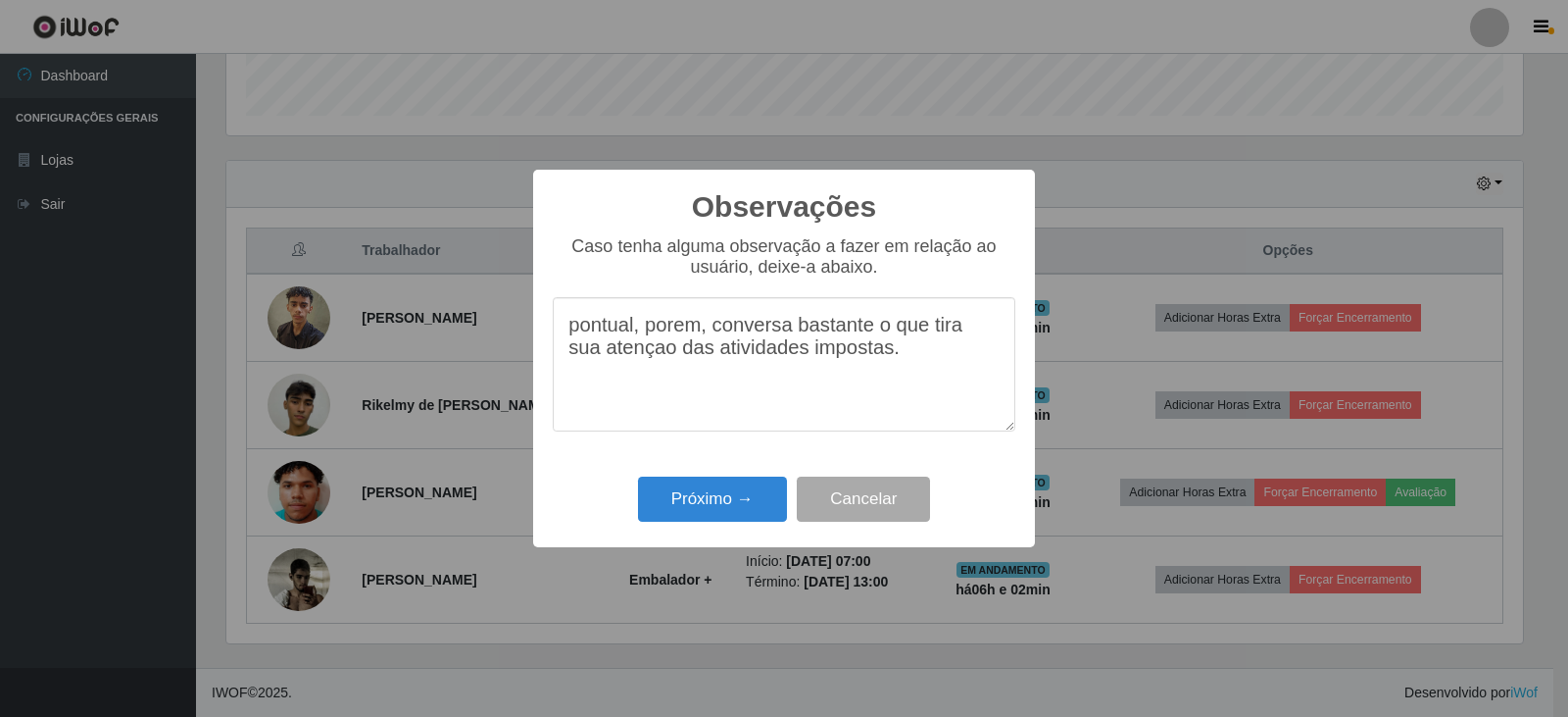
click at [873, 331] on textarea "pontual, porem, conversa bastante o que tira sua atençao das atividades imposta…" at bounding box center [784, 363] width 463 height 134
type textarea "pontual, porem, conversa bastante, o que tira sua atençao das atividades impost…"
click at [725, 508] on button "Próximo →" at bounding box center [713, 499] width 149 height 46
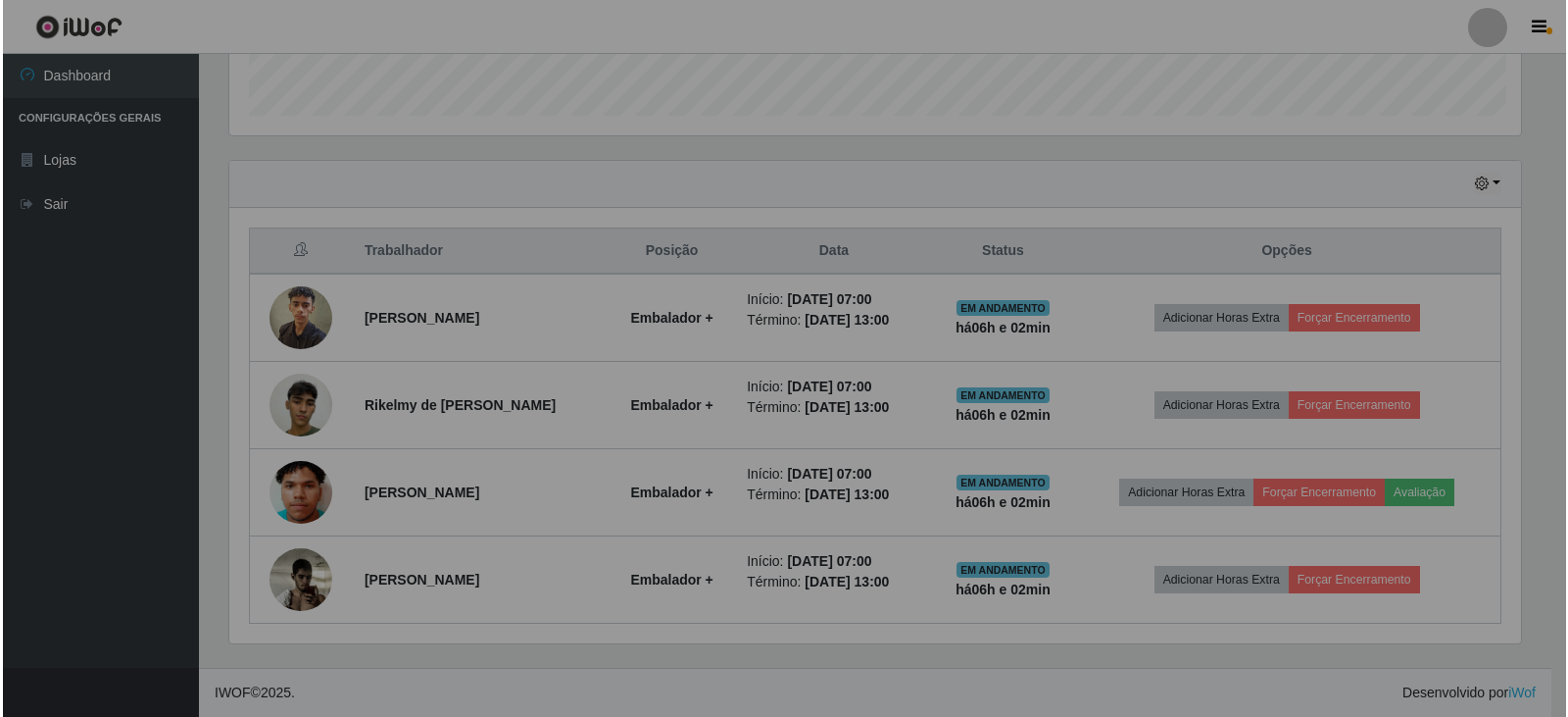
scroll to position [406, 1306]
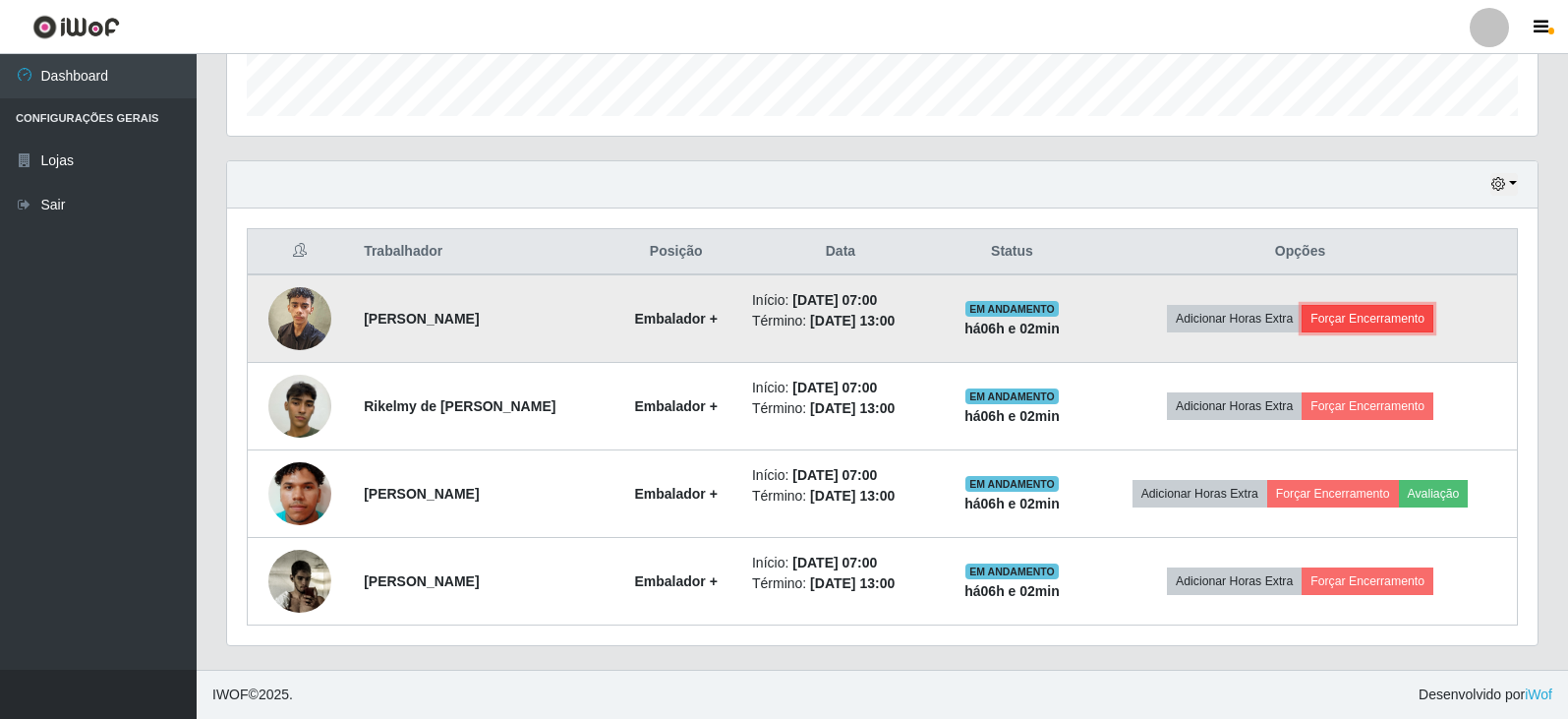
click at [1380, 322] on button "Forçar Encerramento" at bounding box center [1367, 319] width 132 height 28
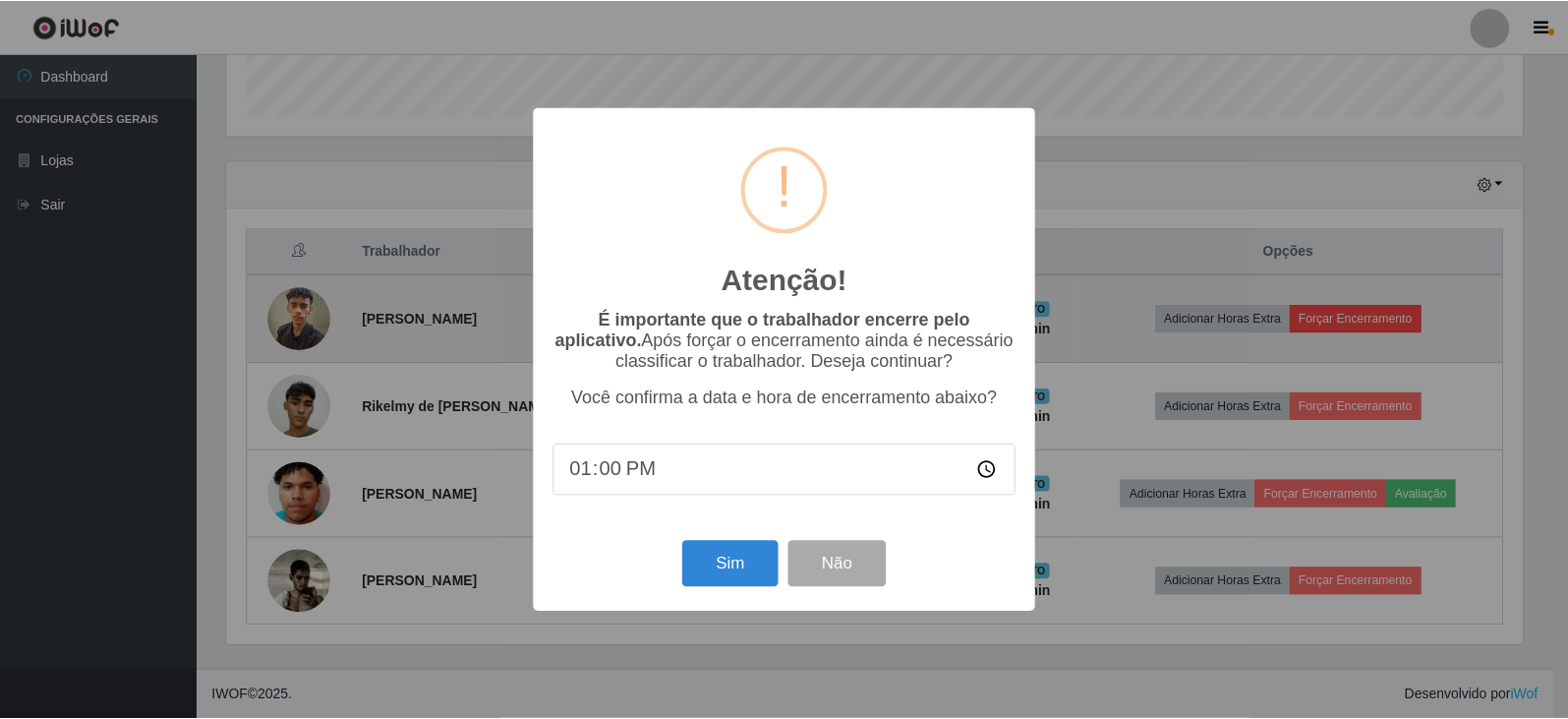
scroll to position [407, 1300]
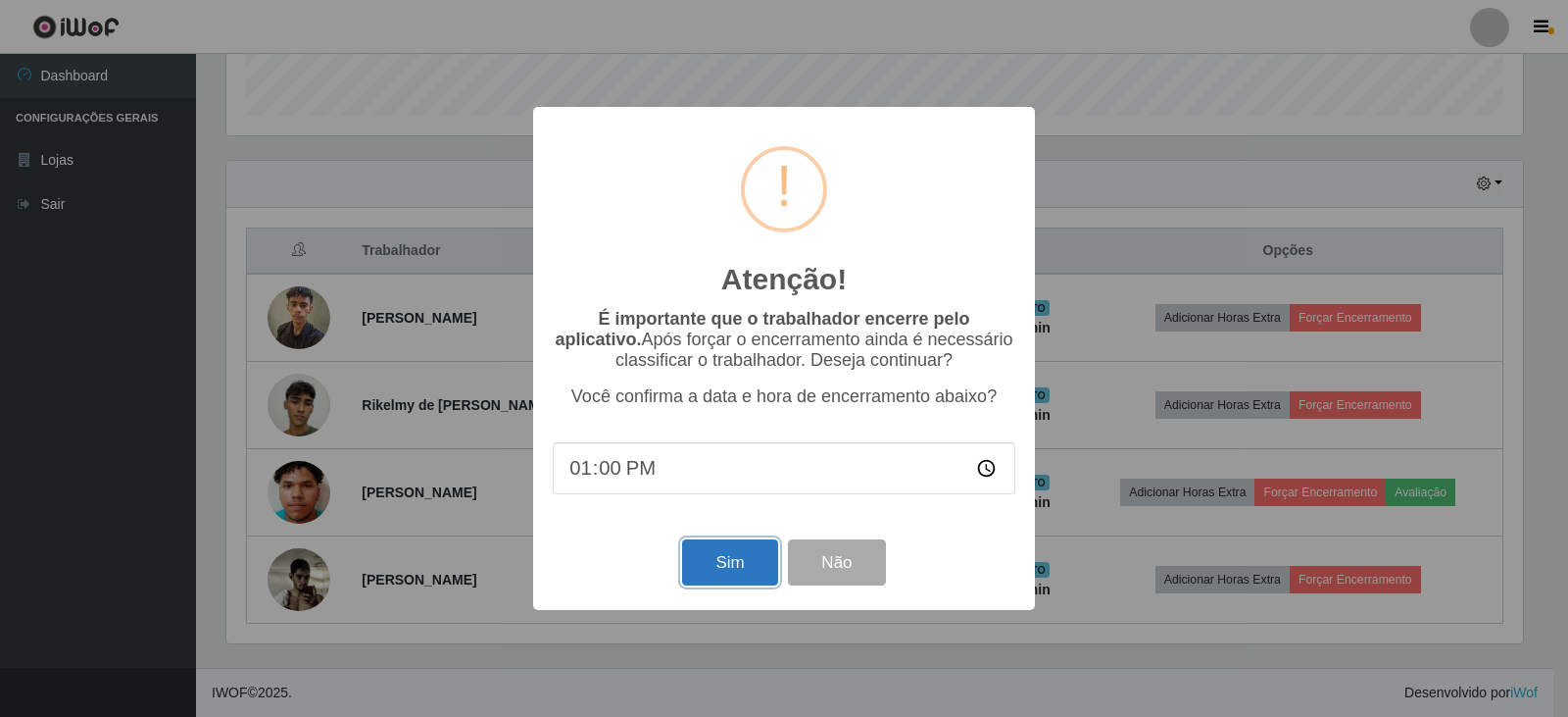
drag, startPoint x: 724, startPoint y: 570, endPoint x: 1327, endPoint y: 400, distance: 626.5
click at [724, 569] on button "Sim" at bounding box center [729, 562] width 95 height 46
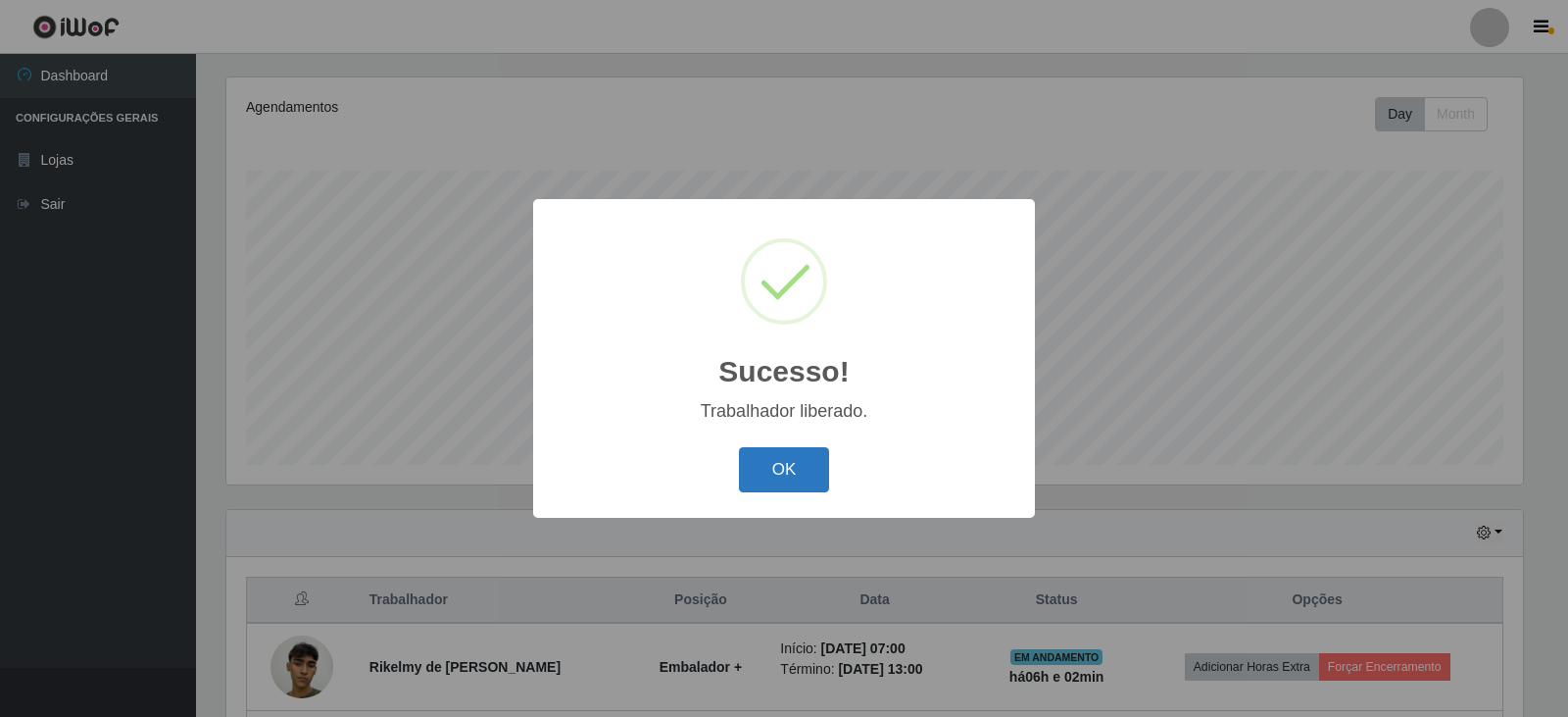
click at [757, 489] on button "OK" at bounding box center [784, 470] width 92 height 46
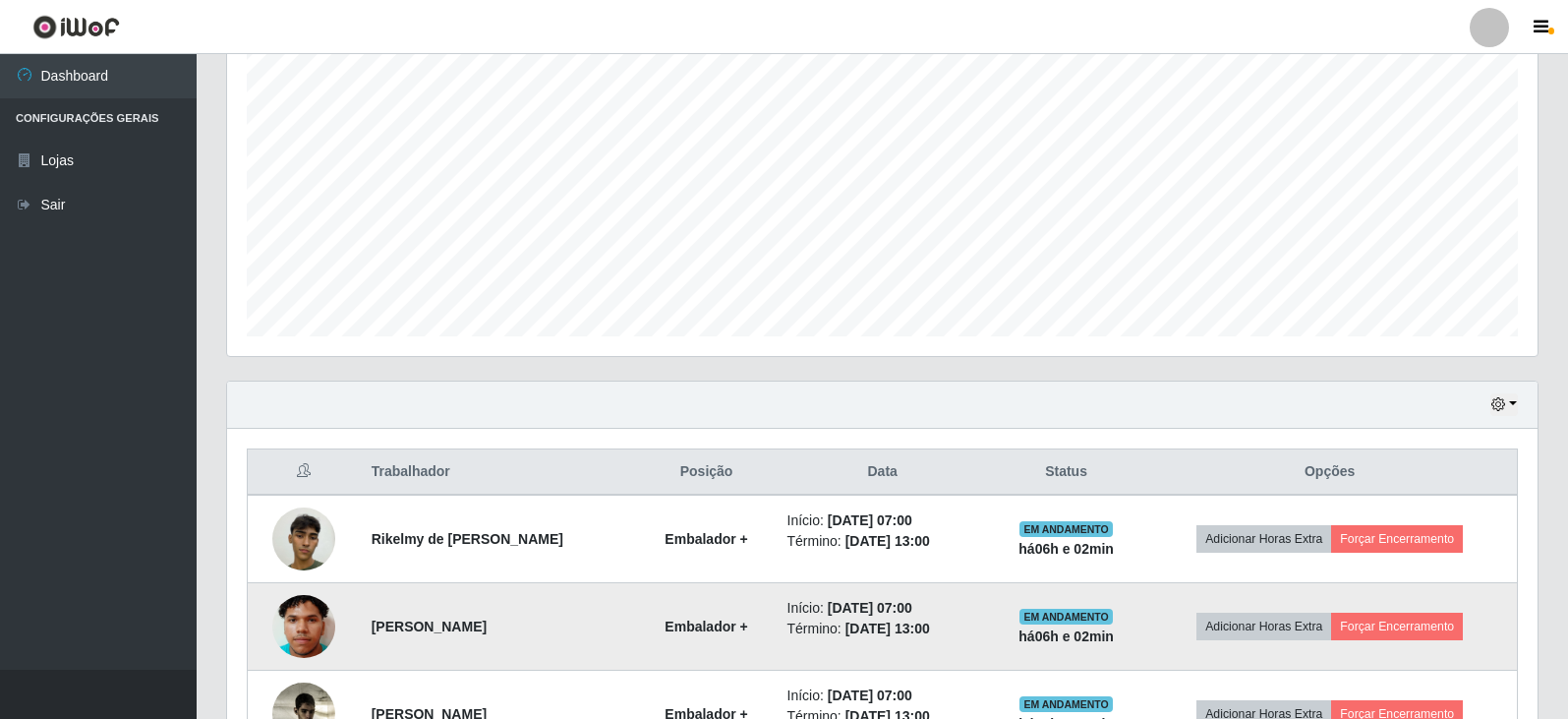
scroll to position [499, 0]
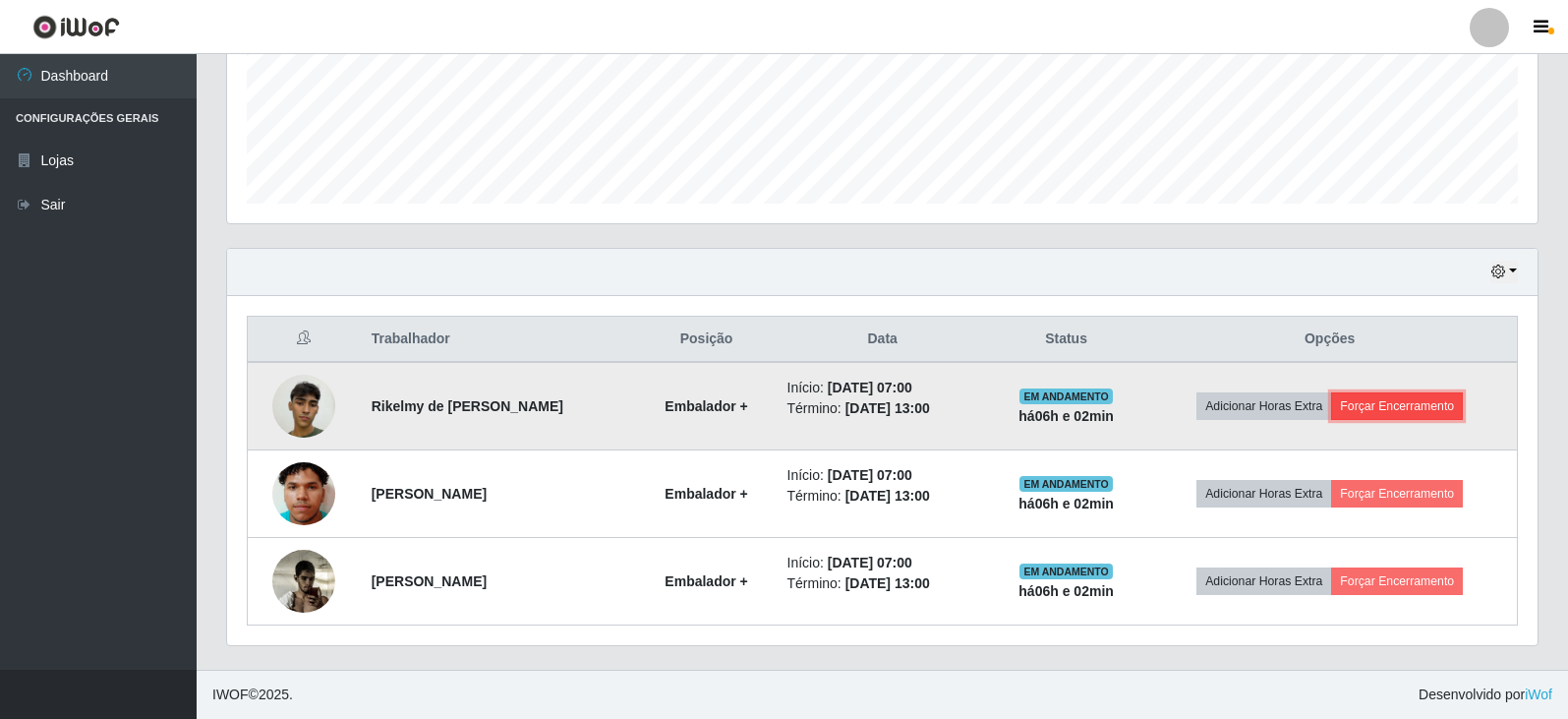
click at [1401, 406] on button "Forçar Encerramento" at bounding box center [1397, 406] width 132 height 28
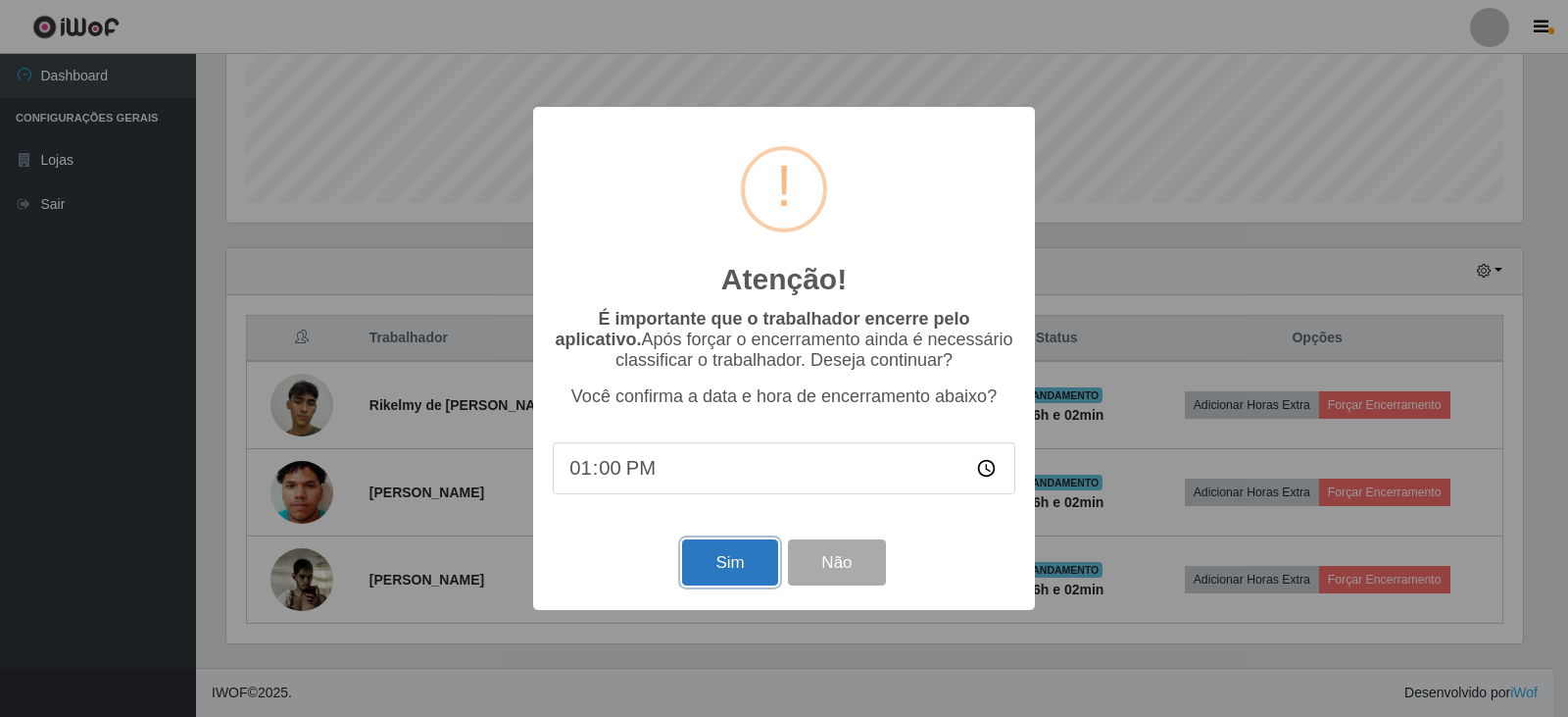
click at [748, 560] on button "Sim" at bounding box center [729, 562] width 95 height 46
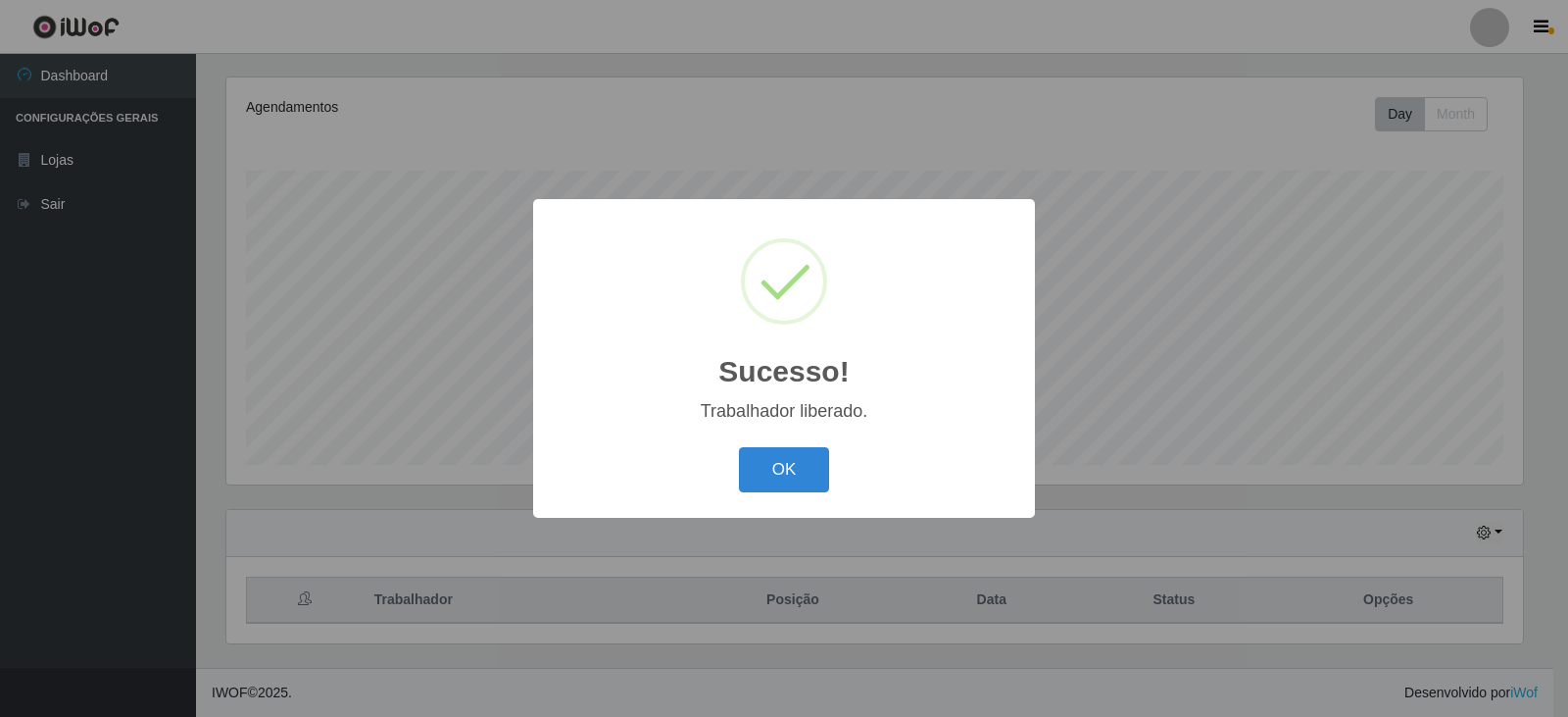
click at [1420, 493] on div "Sucesso! × Trabalhador liberado. OK Cancel" at bounding box center [784, 358] width 1568 height 717
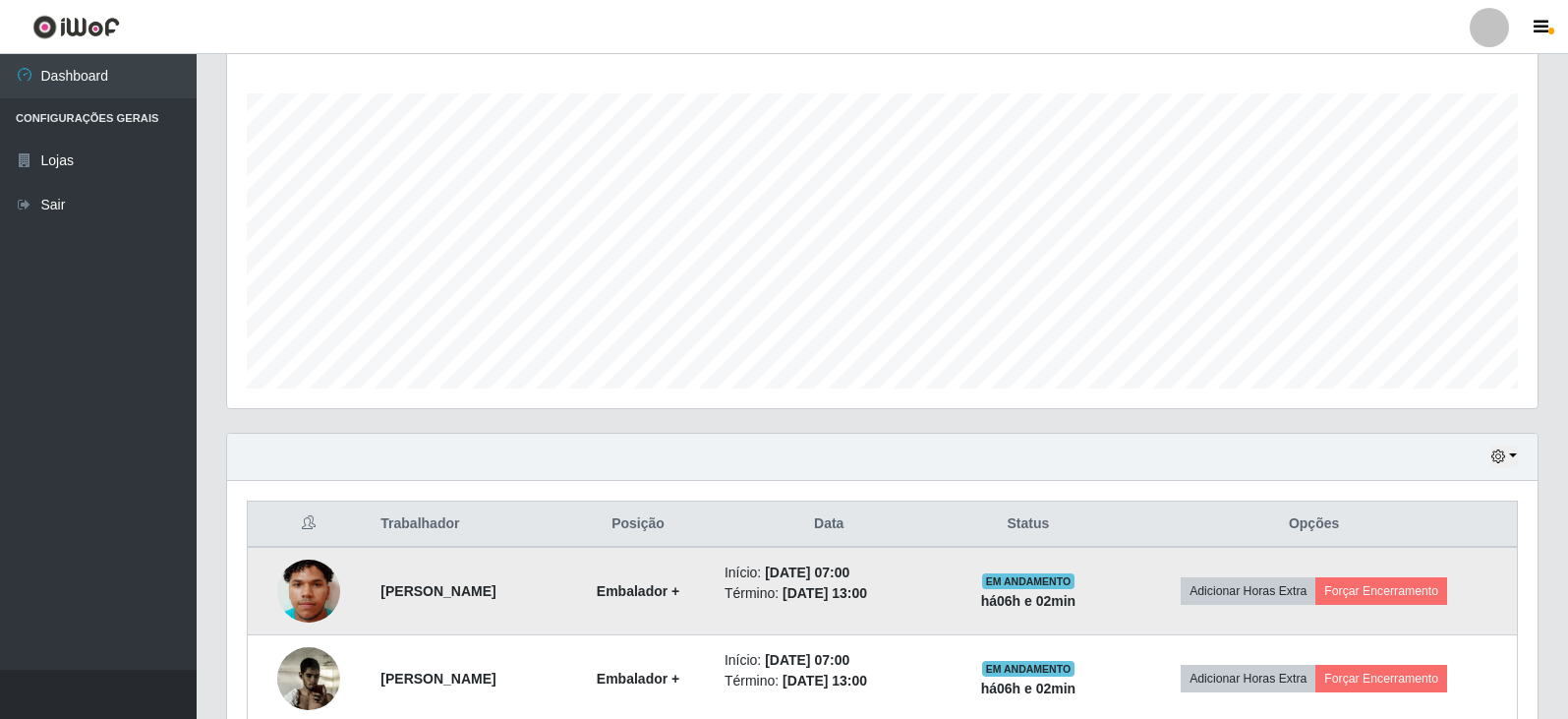
scroll to position [411, 0]
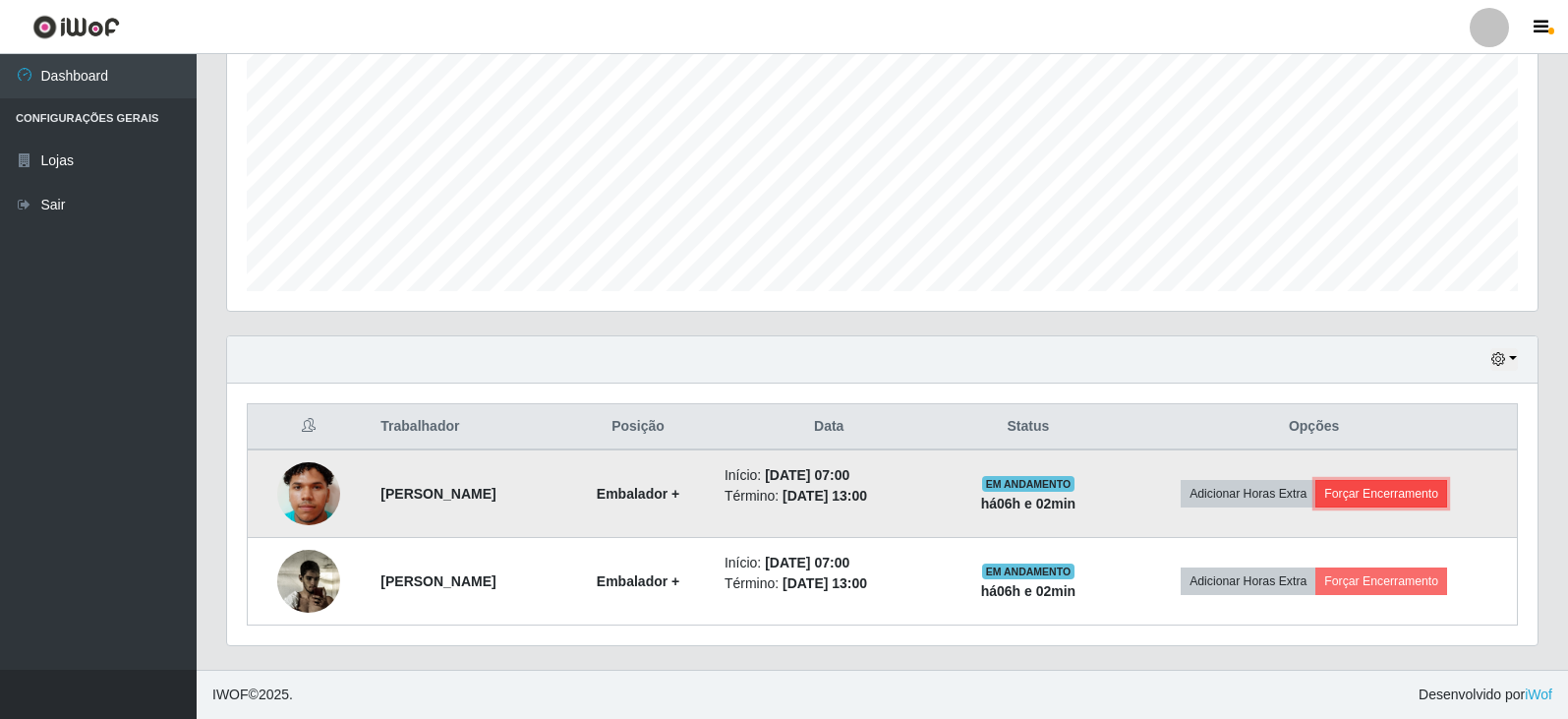
click at [1419, 493] on button "Forçar Encerramento" at bounding box center [1381, 493] width 132 height 28
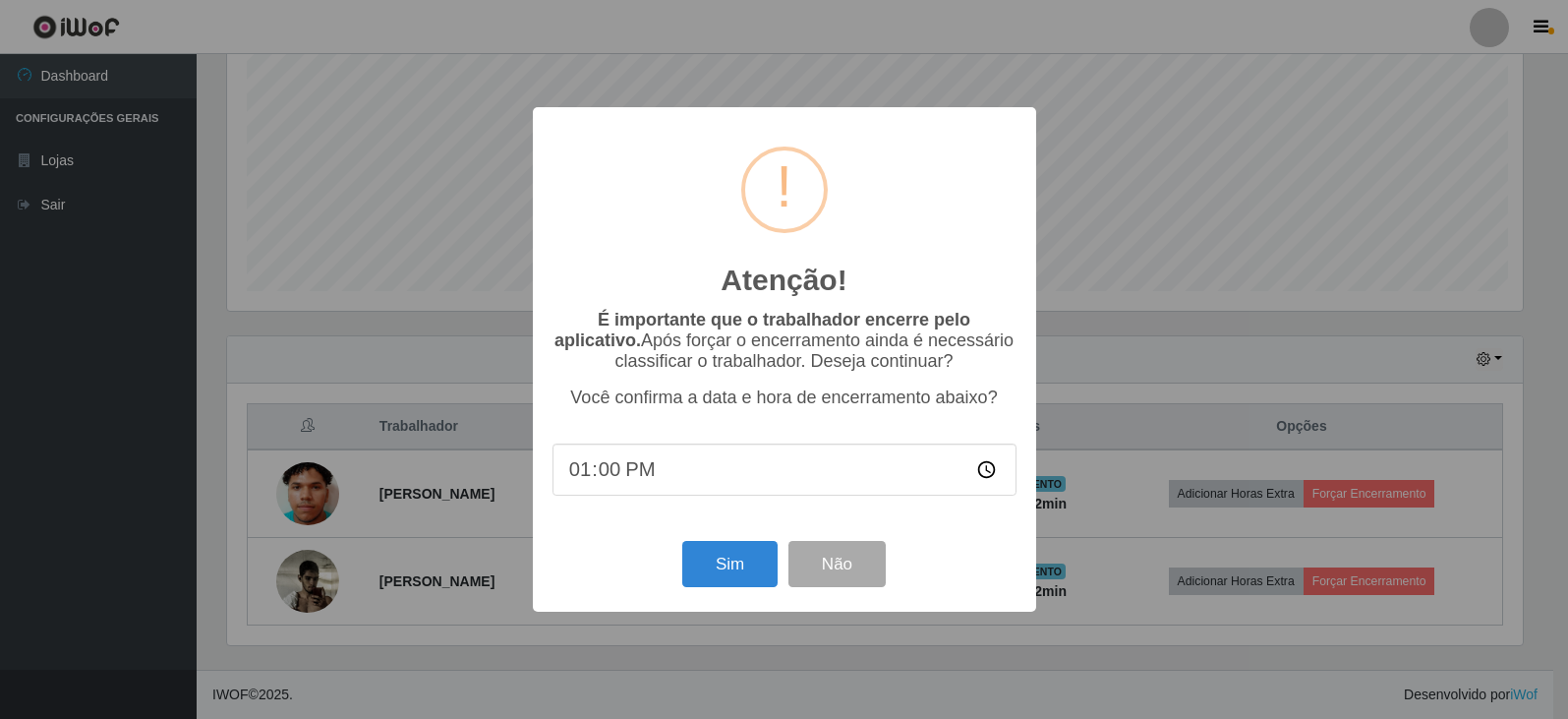
scroll to position [407, 1300]
click at [754, 571] on button "Sim" at bounding box center [731, 563] width 95 height 46
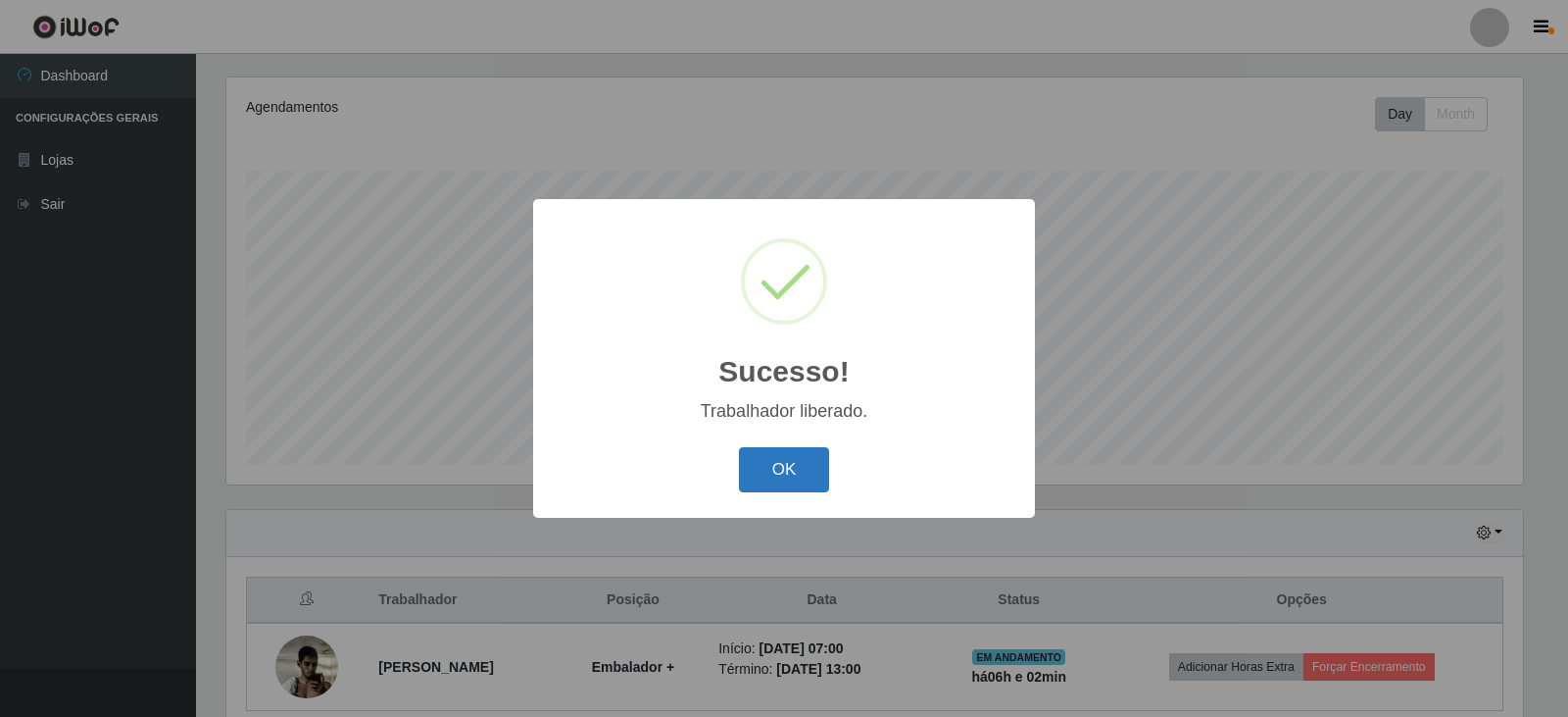
click at [791, 480] on button "OK" at bounding box center [784, 470] width 92 height 46
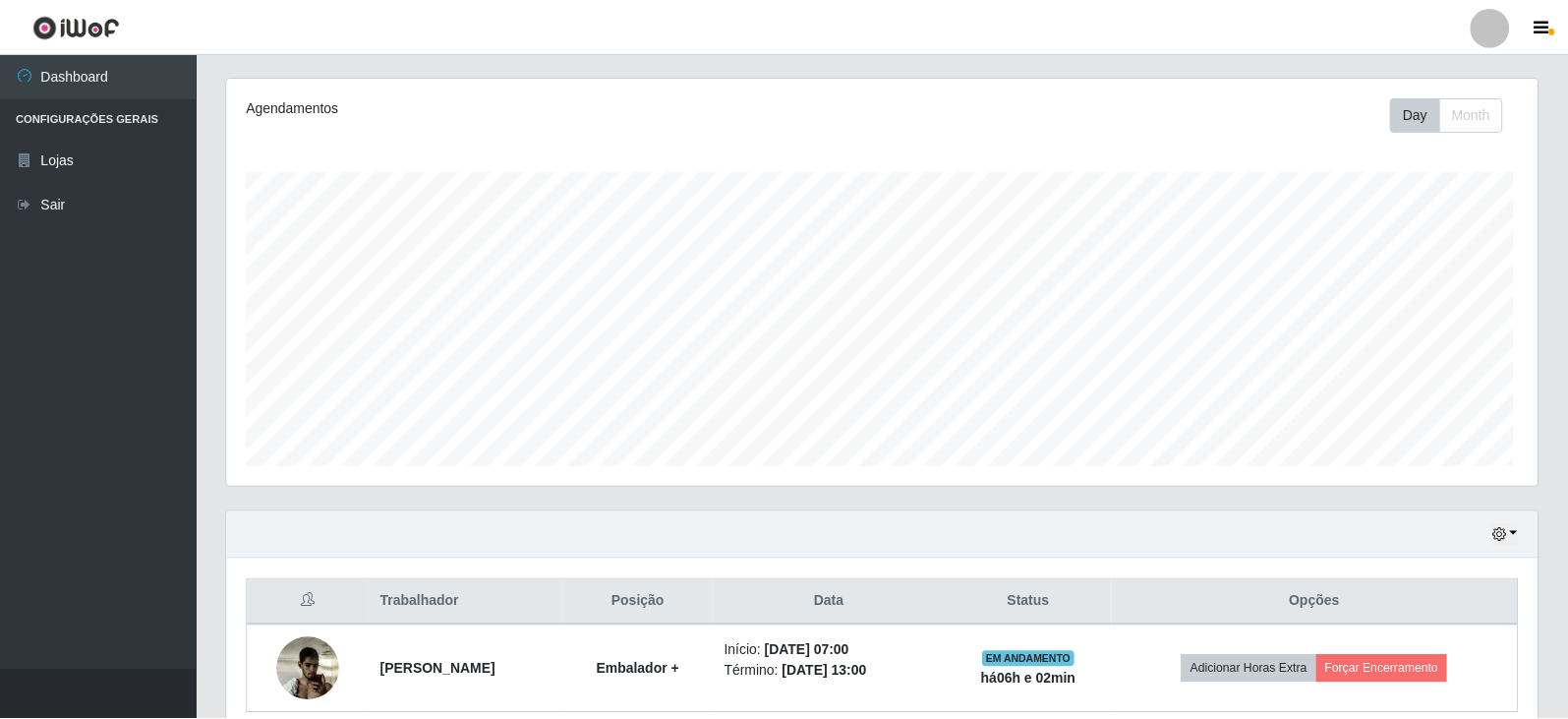
scroll to position [0, 0]
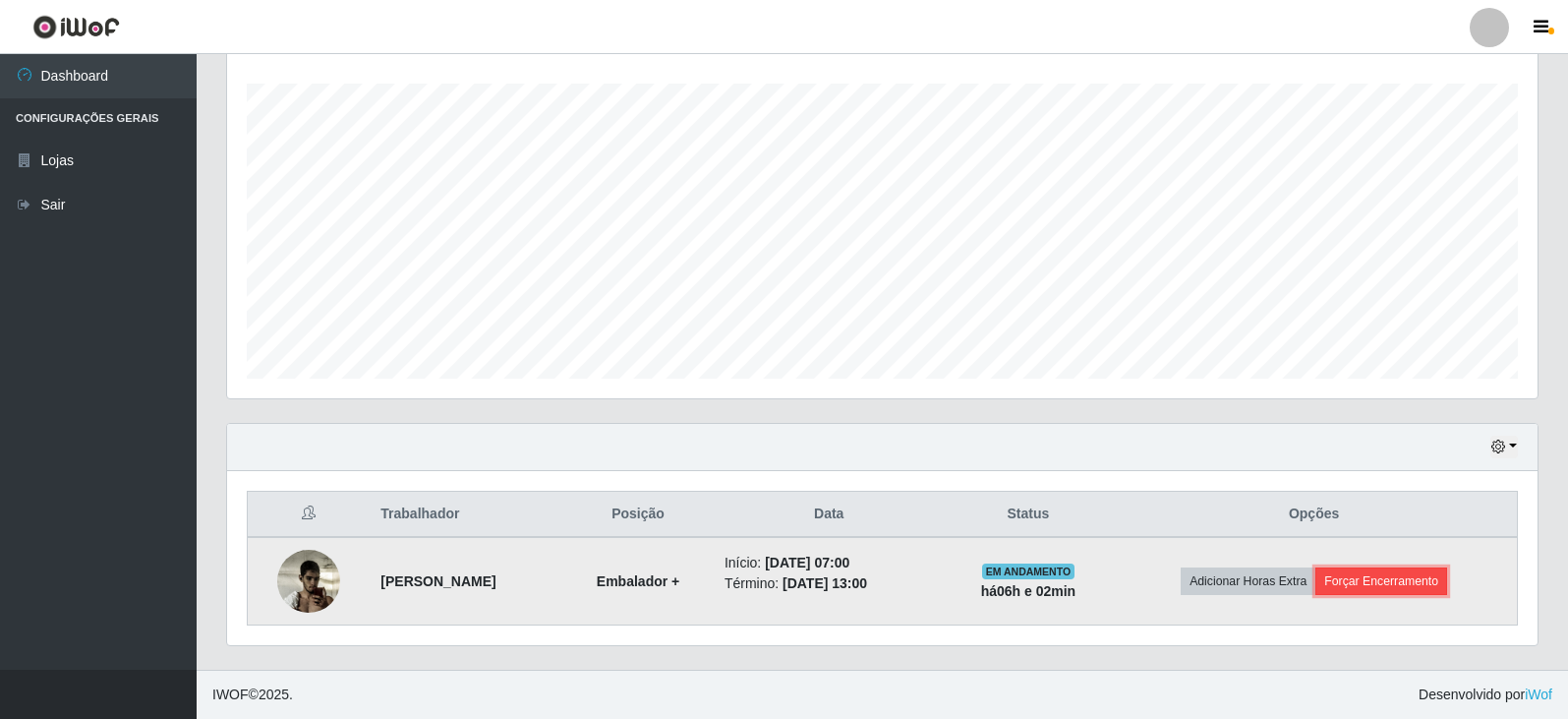
click at [1436, 592] on button "Forçar Encerramento" at bounding box center [1381, 581] width 132 height 28
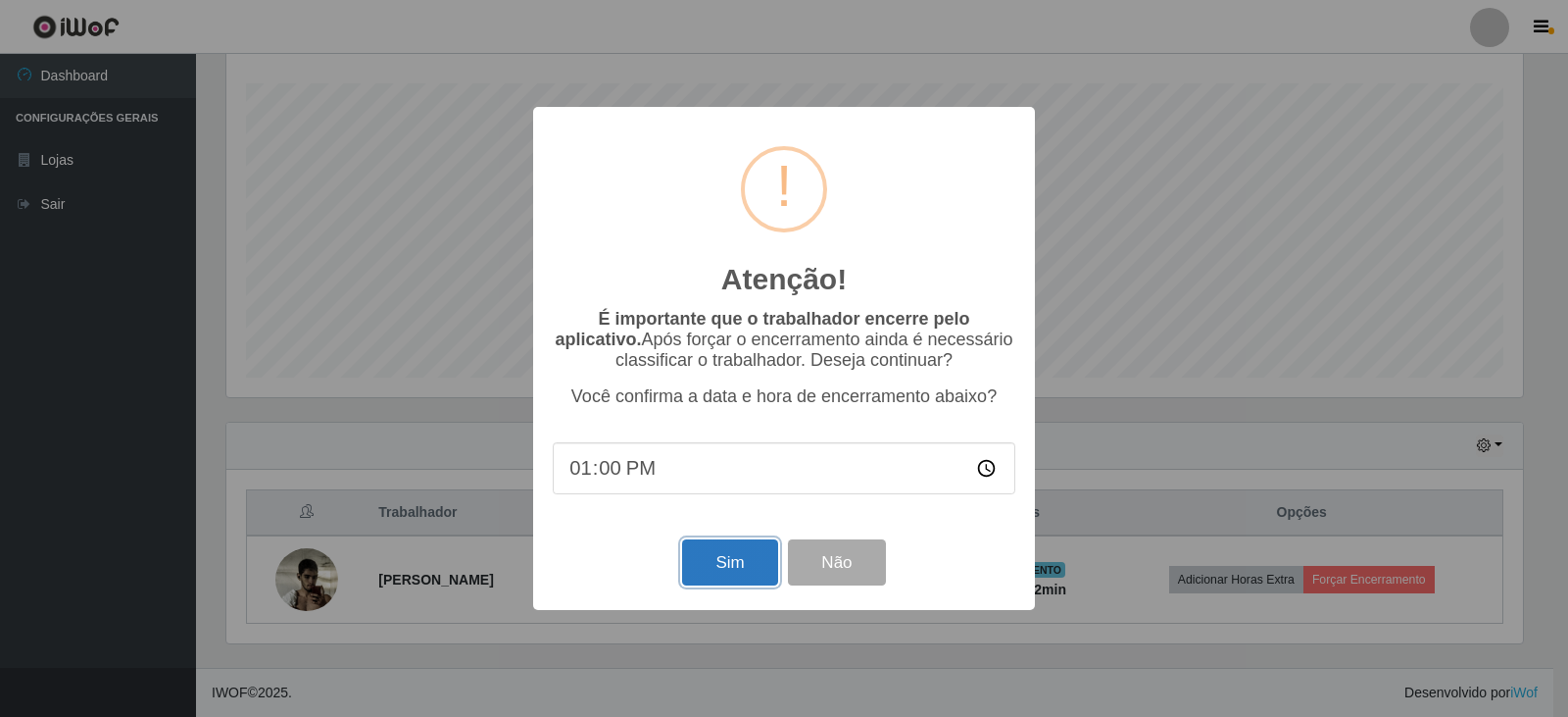
click at [728, 573] on button "Sim" at bounding box center [729, 562] width 95 height 46
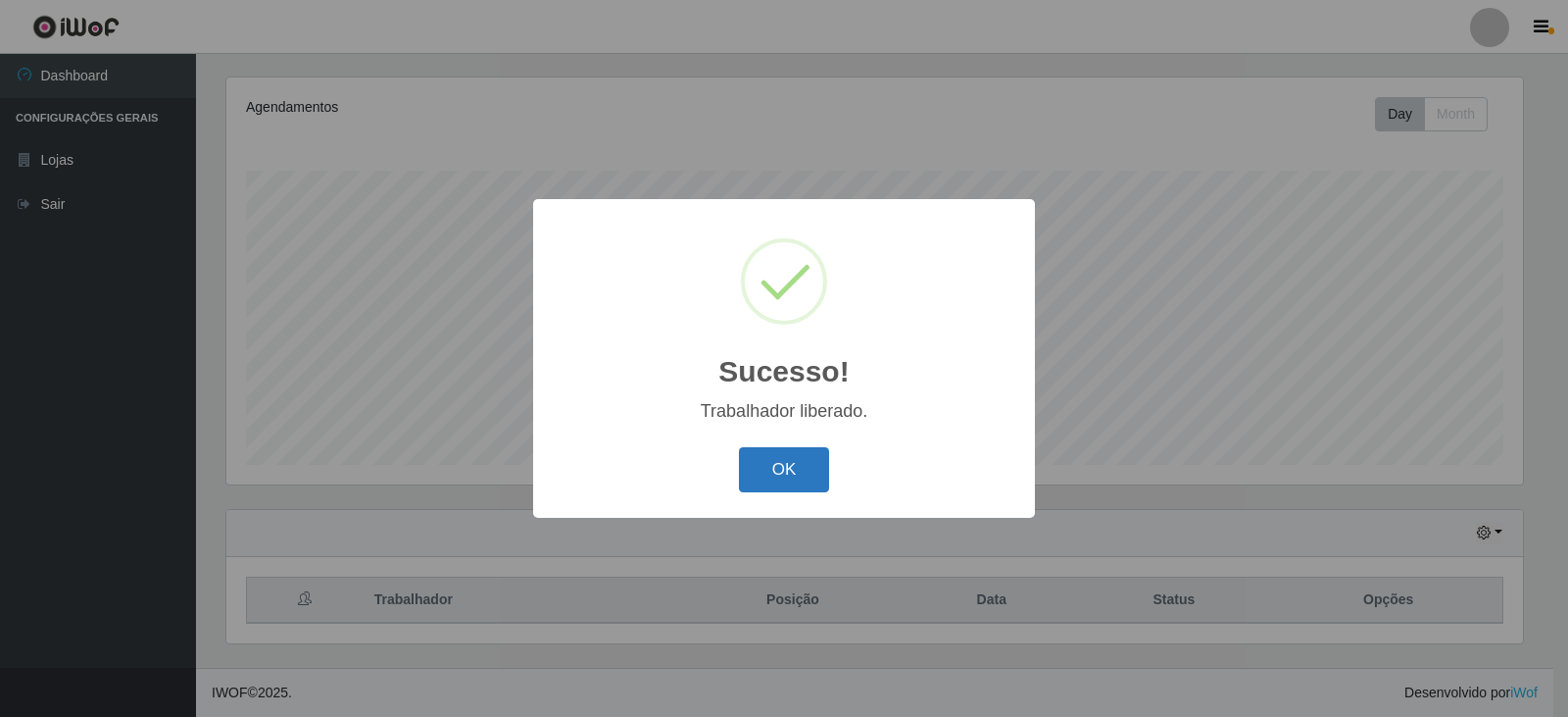
click at [784, 456] on button "OK" at bounding box center [784, 470] width 92 height 46
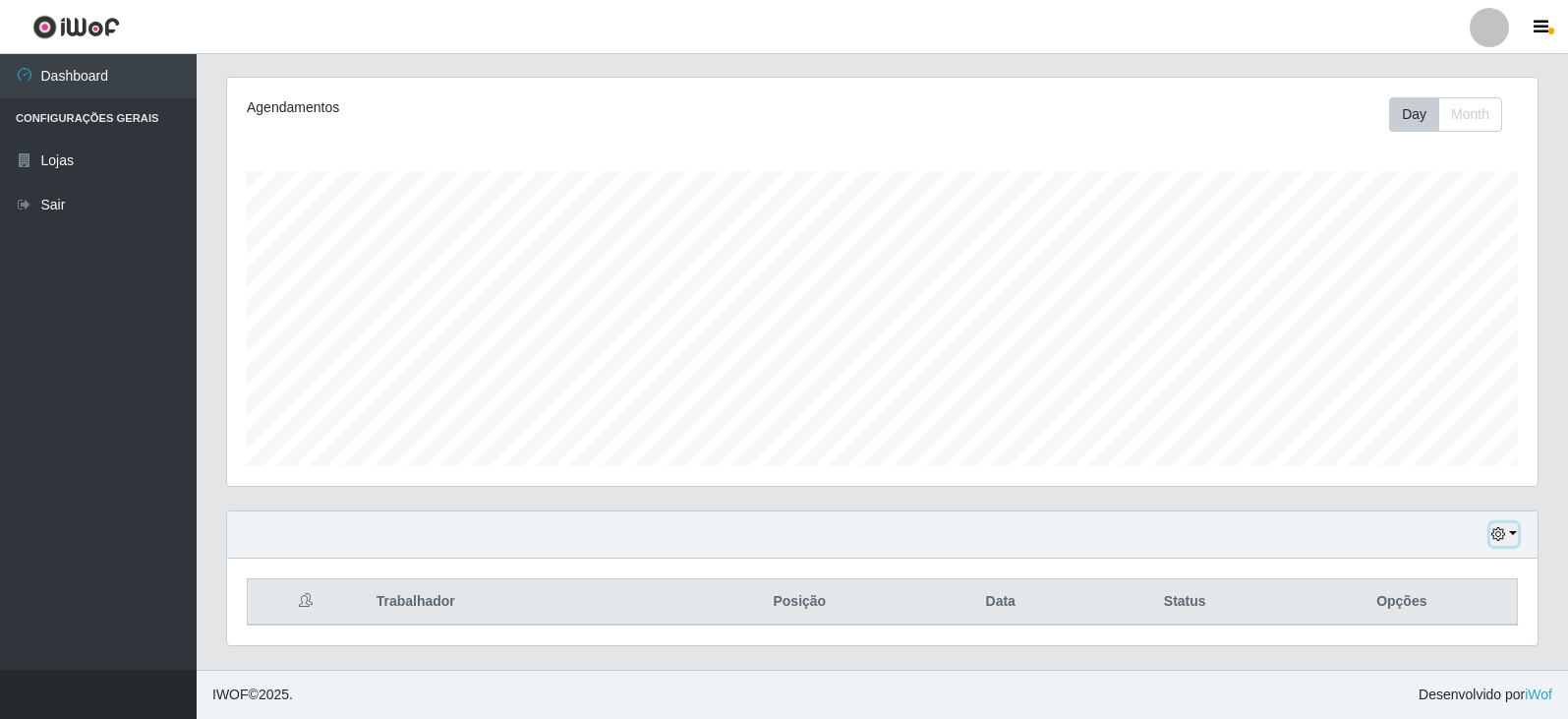
click at [1513, 543] on button "button" at bounding box center [1504, 534] width 28 height 23
click at [1419, 389] on button "1 dia" at bounding box center [1439, 377] width 156 height 41
